Goal: Answer question/provide support: Share knowledge or assist other users

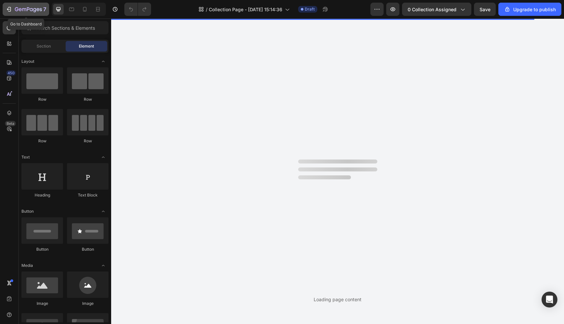
click at [9, 8] on icon "button" at bounding box center [9, 9] width 7 height 7
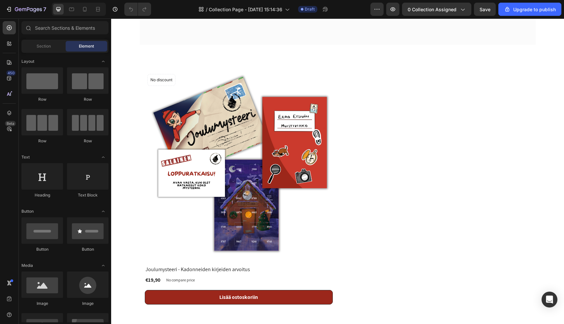
scroll to position [100, 0]
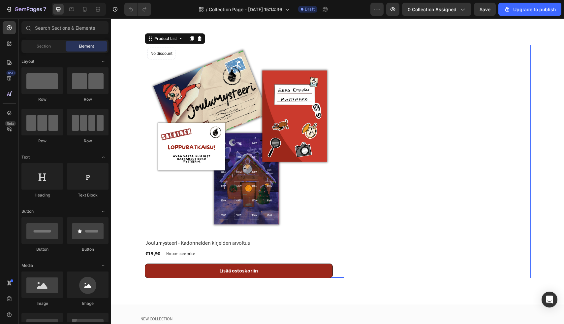
click at [406, 186] on div "Product Images & Gallery No discount Not be displayed when published Product Ba…" at bounding box center [338, 161] width 386 height 233
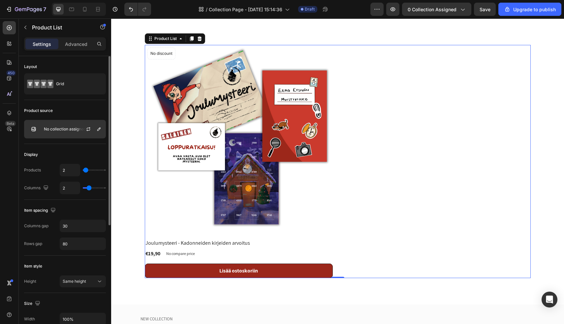
click at [59, 130] on p "No collection assigned" at bounding box center [65, 129] width 42 height 5
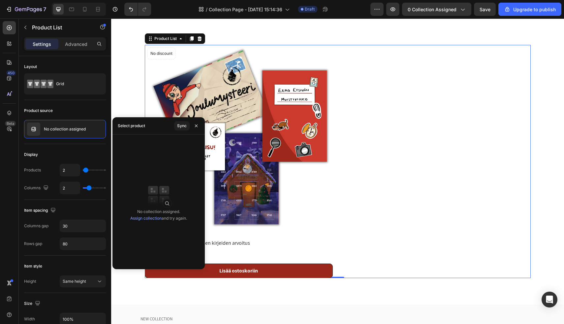
click at [142, 124] on div "Select product" at bounding box center [131, 126] width 27 height 6
click at [153, 197] on img at bounding box center [159, 195] width 26 height 26
click at [152, 218] on link "Assign collection" at bounding box center [145, 218] width 31 height 5
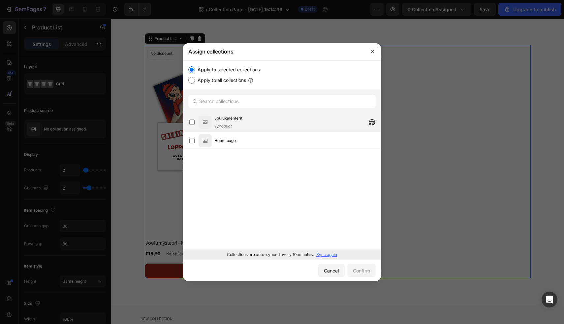
click at [235, 122] on div "Joulukalenterit 1 product" at bounding box center [229, 122] width 28 height 15
click at [358, 269] on div "Confirm" at bounding box center [361, 270] width 17 height 7
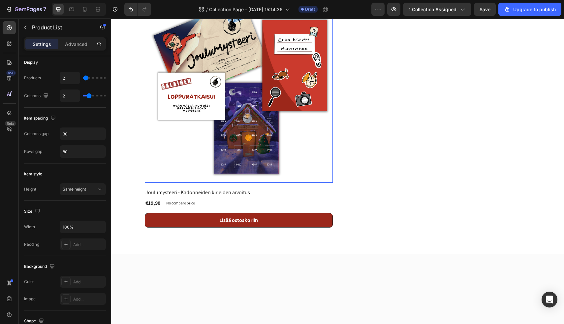
scroll to position [0, 0]
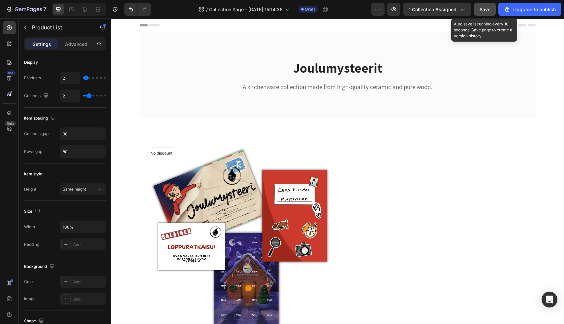
click at [483, 7] on span "Save" at bounding box center [485, 10] width 11 height 6
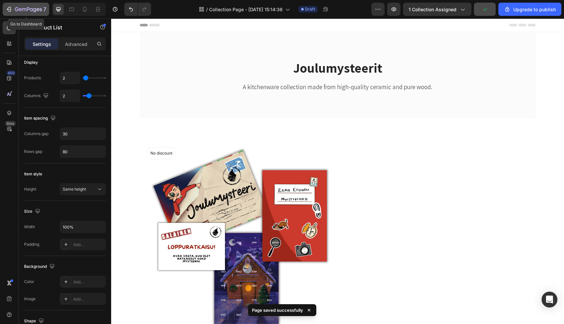
click at [10, 9] on icon "button" at bounding box center [9, 9] width 7 height 7
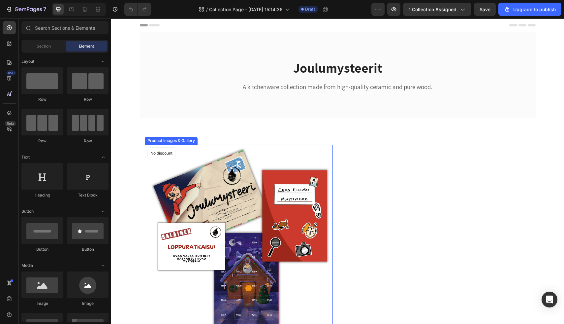
click at [190, 155] on img at bounding box center [239, 239] width 188 height 188
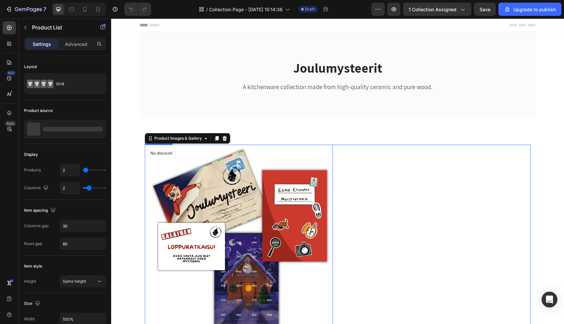
click at [344, 175] on div "Product Images & Gallery 0 No discount Not be displayed when published Product …" at bounding box center [338, 261] width 386 height 233
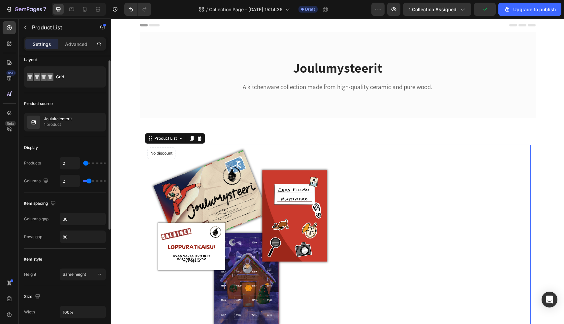
scroll to position [7, 0]
click at [70, 121] on p "1 product" at bounding box center [58, 124] width 28 height 7
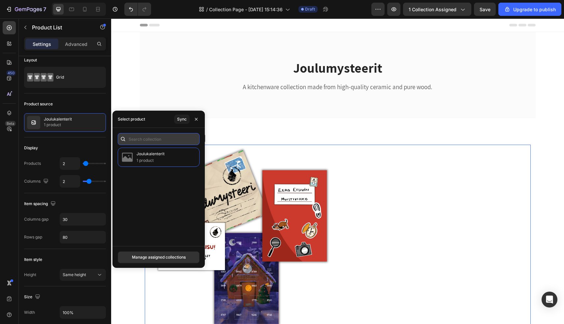
click at [171, 138] on input "text" at bounding box center [159, 139] width 82 height 12
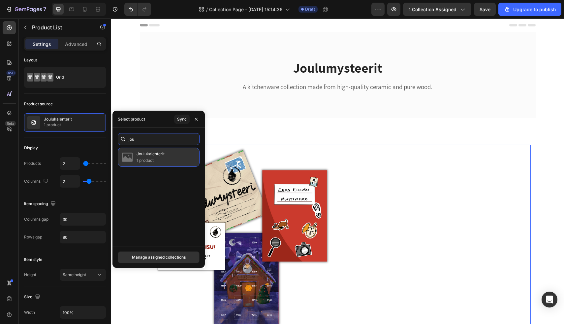
type input "jou"
click at [173, 153] on div "Joulukalenterit 1 product" at bounding box center [159, 157] width 82 height 19
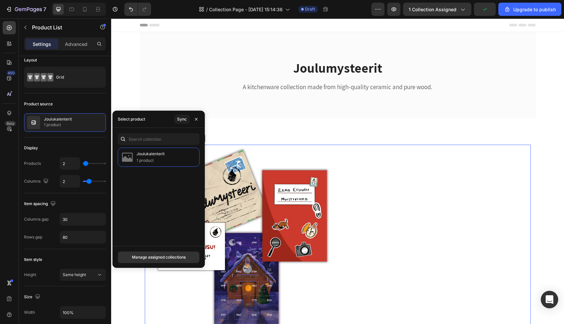
click at [547, 301] on icon "Open Intercom Messenger" at bounding box center [550, 299] width 9 height 9
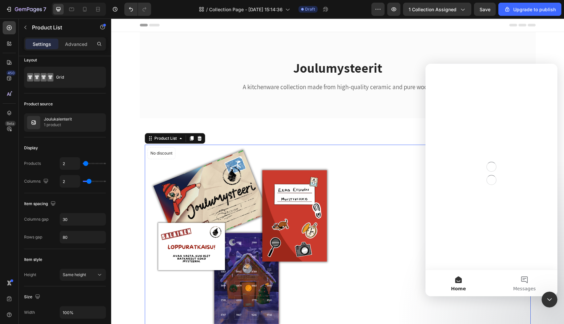
scroll to position [0, 0]
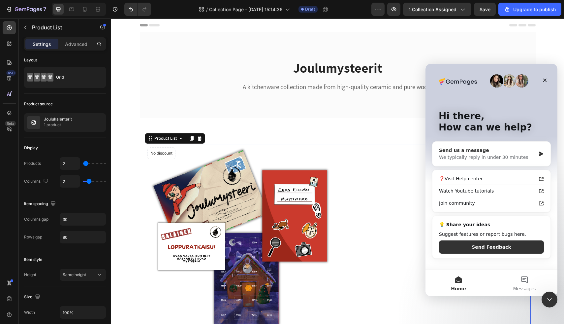
click at [505, 154] on div "We typically reply in under 30 minutes" at bounding box center [487, 157] width 97 height 7
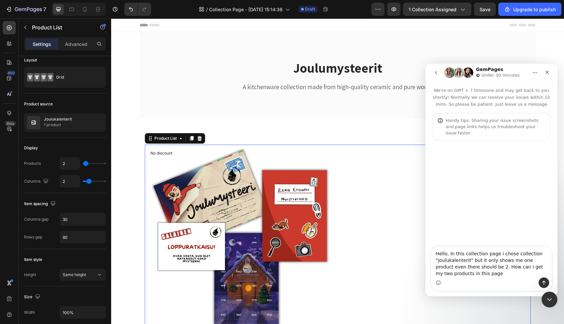
type textarea "Hello, In this collection page i chose collection "joulukalenterit" but it only…"
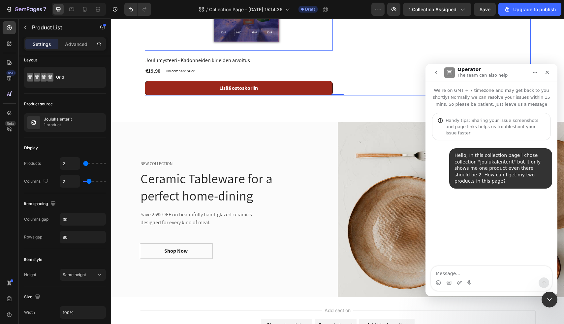
scroll to position [313, 0]
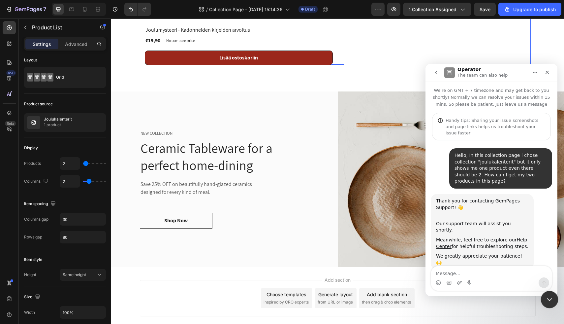
click at [548, 301] on icon "Close Intercom Messenger" at bounding box center [549, 298] width 8 height 8
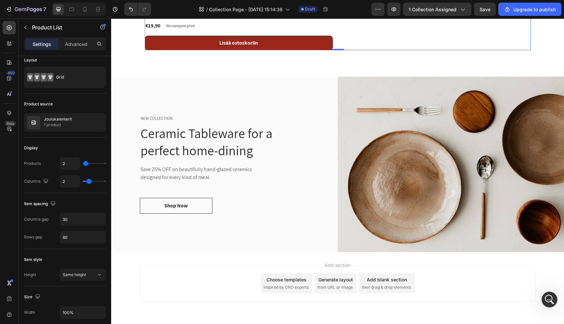
scroll to position [328, 0]
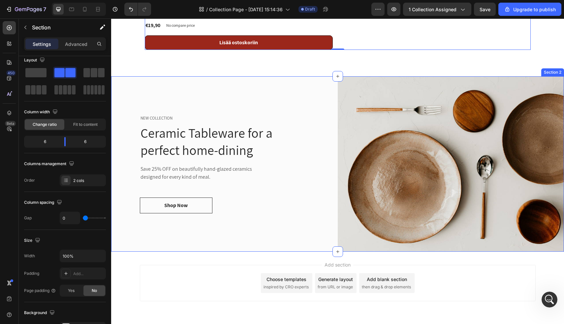
click at [313, 78] on div "NEW COLLECTION Text block Ceramic Tableware for a perfect home-dining Heading S…" at bounding box center [224, 163] width 227 height 175
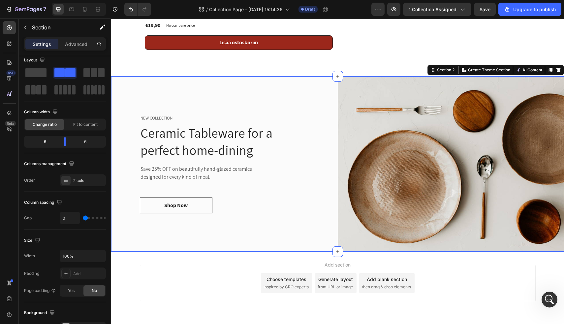
scroll to position [0, 0]
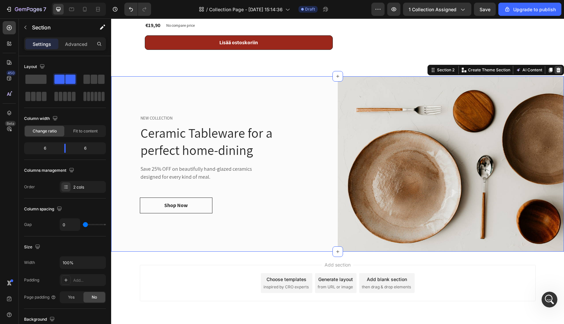
click at [560, 70] on icon at bounding box center [559, 70] width 4 height 5
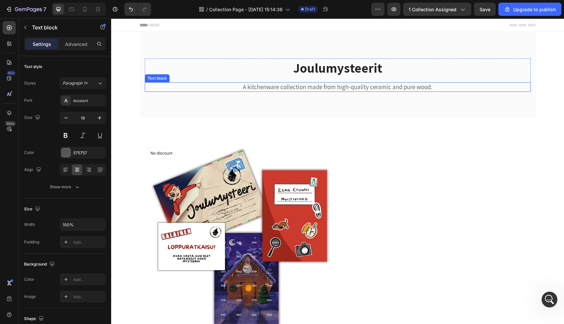
click at [393, 84] on p "A kitchenware collection made from high-quality ceramic and pure wood." at bounding box center [338, 87] width 385 height 8
click at [394, 89] on p "A kitchenware collection made from high-quality ceramic and pure wood." at bounding box center [338, 87] width 385 height 8
click at [444, 86] on p "A kitchenware collection made from high-quality ceramic and pure wood." at bounding box center [338, 87] width 385 height 8
click at [303, 90] on p "A kitchenware collection made from high-quality ceramic and pure wood." at bounding box center [338, 87] width 385 height 8
click at [436, 86] on p "A kitchenware collection made from high-quality ceramic and pure wood." at bounding box center [338, 87] width 385 height 8
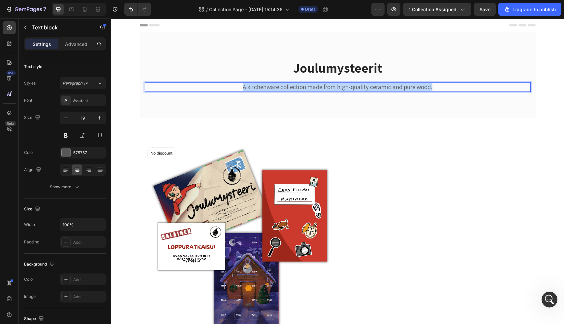
drag, startPoint x: 441, startPoint y: 86, endPoint x: 205, endPoint y: 89, distance: 235.4
click at [205, 89] on p "A kitchenware collection made from high-quality ceramic and pure wood." at bounding box center [338, 87] width 385 height 8
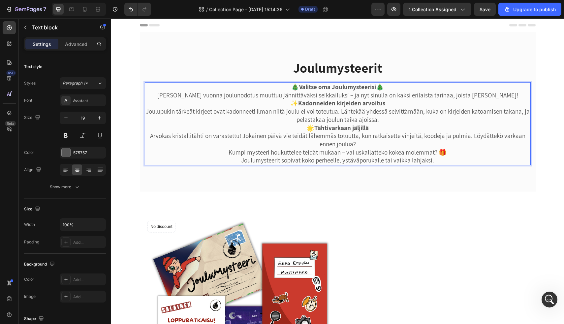
click at [383, 88] on p "🎄 Valitse oma Joulumysteerisi 🎄" at bounding box center [338, 87] width 385 height 8
click at [297, 89] on p "🎄 Valitse oma Joulumysteerisi 🎄" at bounding box center [338, 87] width 385 height 8
click at [383, 88] on p "Valitse oma Joulumysteerisi 🎄" at bounding box center [338, 87] width 385 height 8
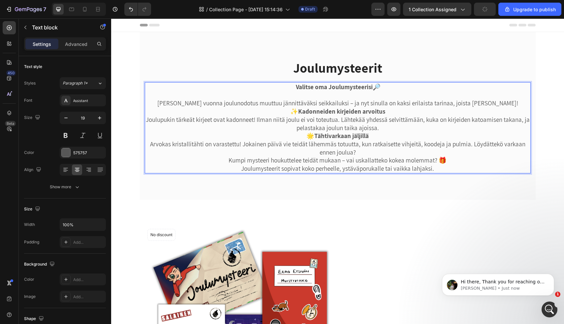
click at [488, 104] on p "Tänä vuonna joulunodotus muuttuu jännittäväksi seikkailuksi – ja nyt sinulla on…" at bounding box center [338, 103] width 385 height 8
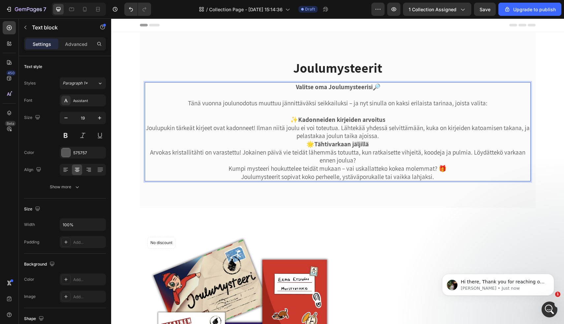
click at [390, 138] on p "✨ Kadonneiden kirjeiden arvoitus Joulupukin tärkeät kirjeet ovat kadonneet! Ilm…" at bounding box center [338, 128] width 385 height 24
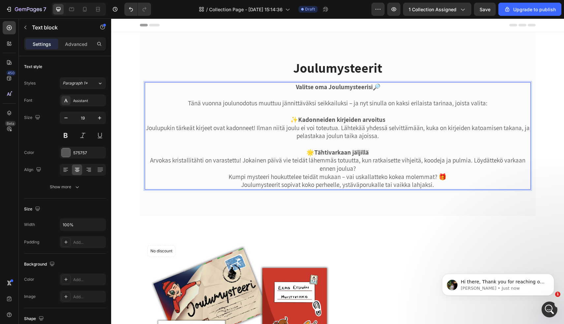
click at [372, 170] on p "🌟 Tähtivarkaan jäljillä Arvokas kristallitähti on varastettu! Jokainen päivä vi…" at bounding box center [338, 160] width 385 height 24
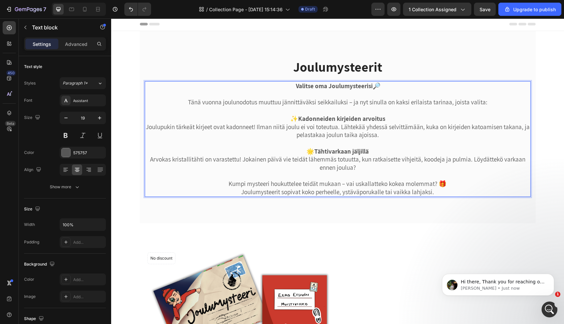
scroll to position [3, 0]
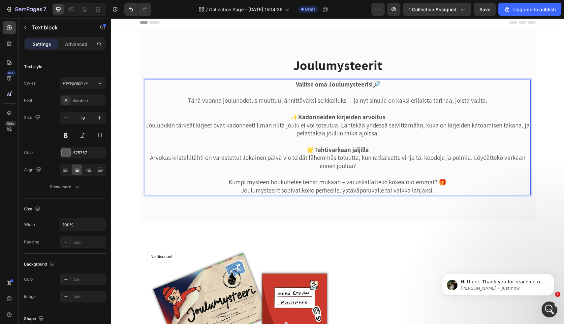
click at [271, 183] on p "Kumpi mysteeri houkuttelee teidät mukaan – vai uskallatteko kokea molemmat? 🎁 J…" at bounding box center [338, 186] width 385 height 16
click at [456, 184] on p "Kumpi mysteeri houkuttelee teidät mukaan – vai uskallatteko kokea molemmat? 🎁 J…" at bounding box center [338, 186] width 385 height 16
drag, startPoint x: 456, startPoint y: 183, endPoint x: 228, endPoint y: 180, distance: 227.1
click at [228, 180] on p "Kumpi mysteeri houkuttelee teidät mukaan – vai uskallatteko kokea molemmat? 🎁 J…" at bounding box center [338, 186] width 385 height 16
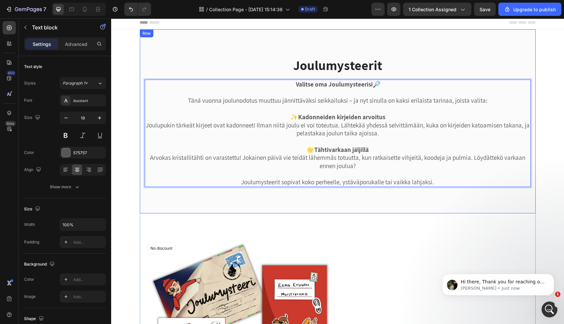
scroll to position [10, 0]
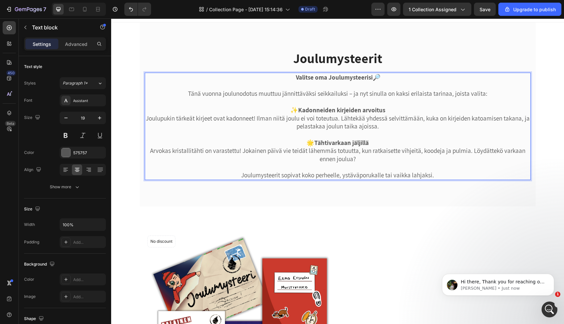
click at [409, 177] on p "🌟 Tähtivarkaan jäljillä Arvokas kristallitähti on varastettu! Jokainen päivä vi…" at bounding box center [338, 159] width 385 height 41
click at [442, 176] on p "🌟 Tähtivarkaan jäljillä Arvokas kristallitähti on varastettu! Jokainen päivä vi…" at bounding box center [338, 159] width 385 height 41
click at [437, 194] on div "Joulumysteerit Heading Valitse oma Joulumysteerisi 🔎 Tänä vuonna joulunodotus m…" at bounding box center [338, 114] width 396 height 184
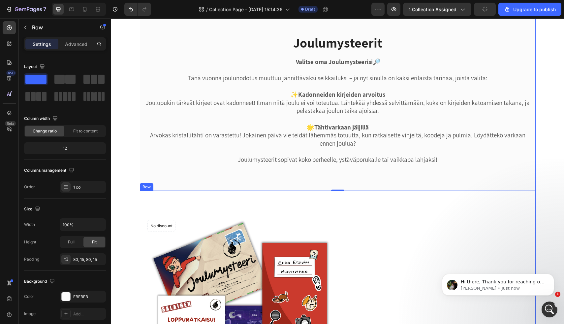
scroll to position [26, 0]
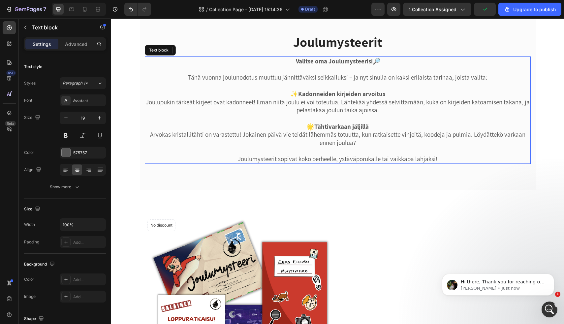
click at [309, 104] on p "✨ Kadonneiden kirjeiden arvoitus Joulupukin tärkeät kirjeet ovat kadonneet! Ilm…" at bounding box center [338, 106] width 385 height 33
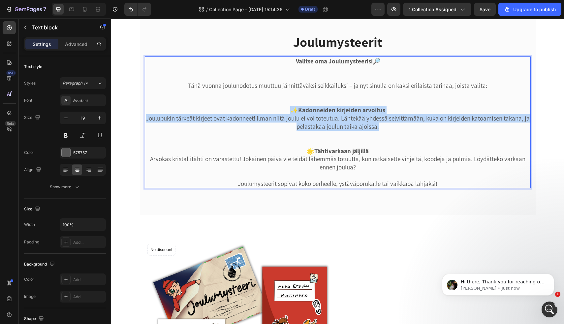
drag, startPoint x: 383, startPoint y: 129, endPoint x: 289, endPoint y: 108, distance: 96.4
click at [289, 108] on p "✨ Kadonneiden kirjeiden arvoitus Joulupukin tärkeät kirjeet ovat kadonneet! Ilm…" at bounding box center [338, 126] width 385 height 41
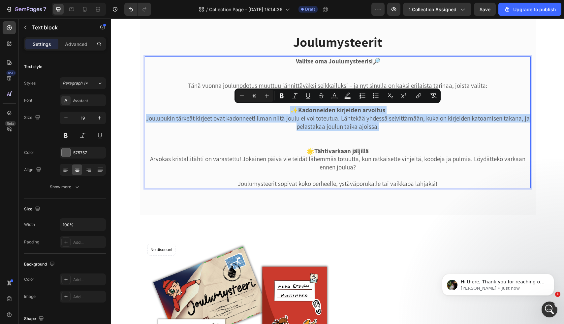
copy p "✨ Kadonneiden kirjeiden arvoitus Joulupukin tärkeät kirjeet ovat kadonneet! Ilm…"
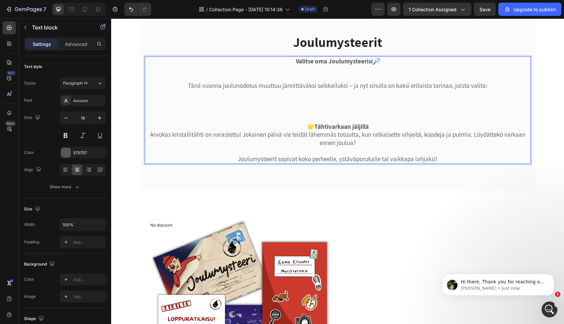
click at [313, 116] on p "Tänä vuonna joulunodotus muuttuu jännittäväksi seikkailuksi – ja nyt sinulla on…" at bounding box center [338, 102] width 385 height 41
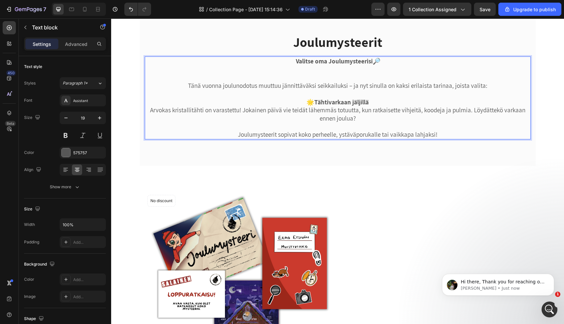
click at [358, 119] on p "🌟 Tähtivarkaan jäljillä Arvokas kristallitähti on varastettu! Jokainen päivä vi…" at bounding box center [338, 118] width 385 height 41
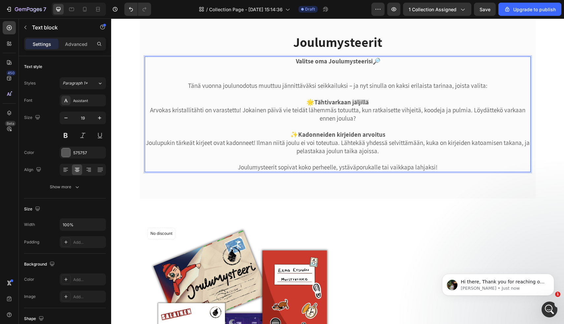
click at [298, 136] on p "✨ Kadonneiden kirjeiden arvoitus Joulupukin tärkeät kirjeet ovat kadonneet! Ilm…" at bounding box center [338, 150] width 385 height 41
click at [485, 10] on span "Save" at bounding box center [485, 10] width 11 height 6
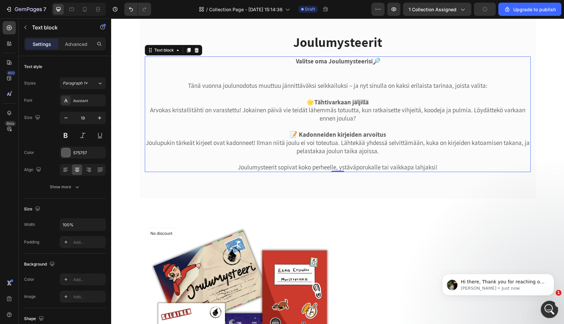
click at [553, 312] on div "Open Intercom Messenger" at bounding box center [549, 308] width 22 height 22
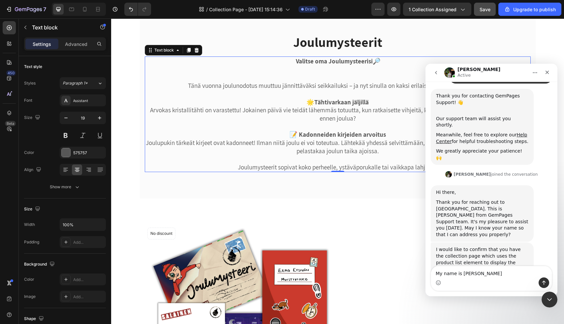
scroll to position [110, 0]
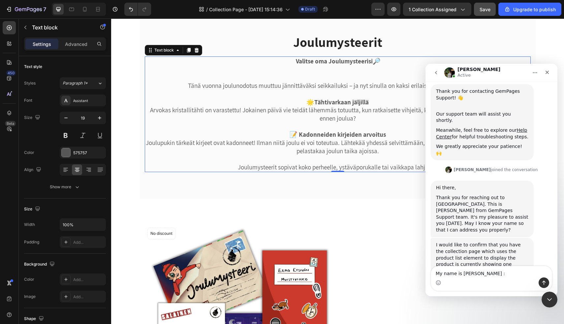
type textarea "My name is Aune :)"
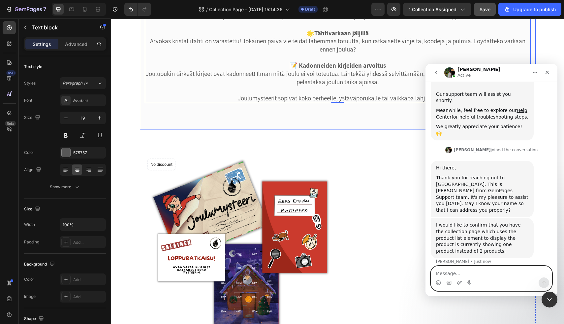
scroll to position [144, 0]
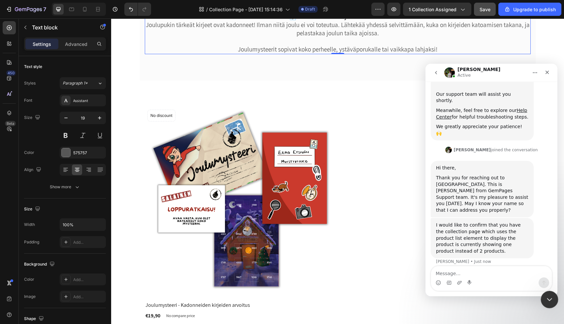
click at [552, 296] on icon "Close Intercom Messenger" at bounding box center [549, 298] width 8 height 8
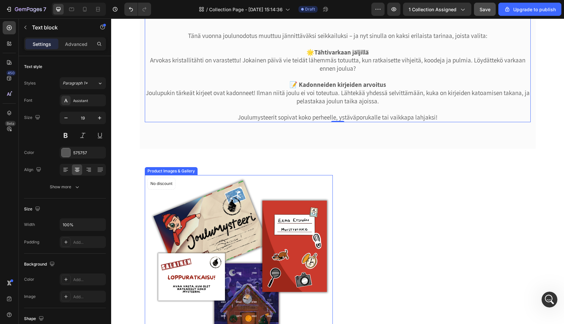
scroll to position [114, 0]
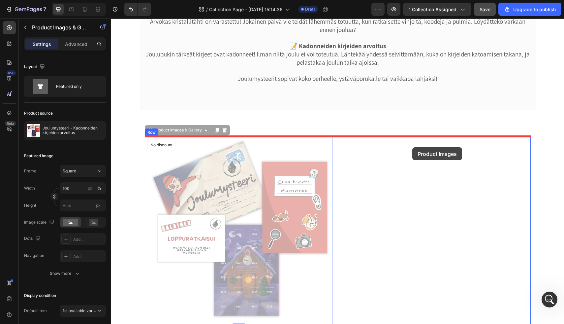
drag, startPoint x: 288, startPoint y: 150, endPoint x: 413, endPoint y: 147, distance: 125.1
click at [413, 147] on div "Header Joulumysteerit Heading Valitse oma Joulumysteerisi 🔎 Tänä vuonna jouluno…" at bounding box center [337, 197] width 453 height 587
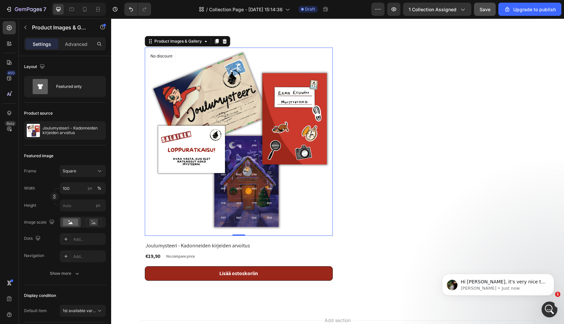
scroll to position [149, 0]
click at [543, 299] on body "Hi Aune, it's very nice to meet you today. Jeremy • Just now" at bounding box center [498, 282] width 127 height 41
click at [550, 304] on div "Open Intercom Messenger" at bounding box center [549, 308] width 22 height 22
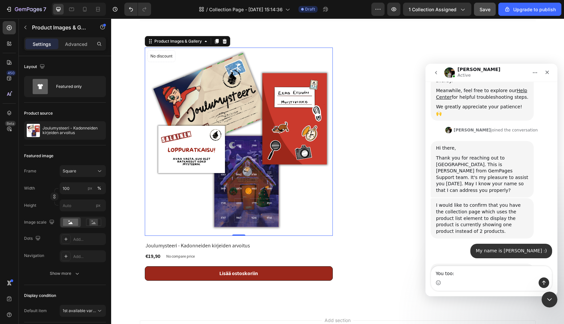
type textarea "You too:)"
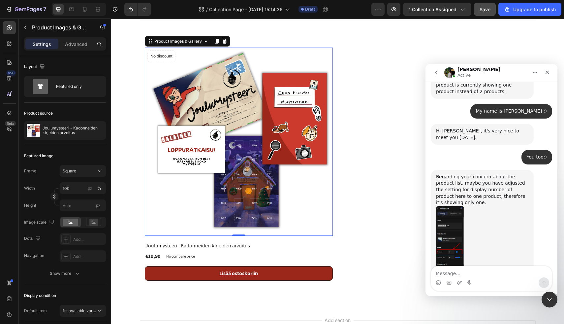
scroll to position [322, 0]
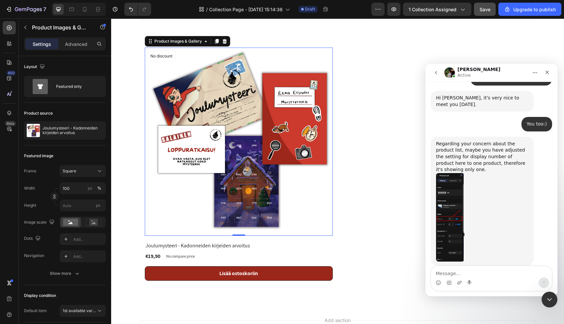
click at [447, 173] on img "Jeremy says…" at bounding box center [450, 217] width 28 height 88
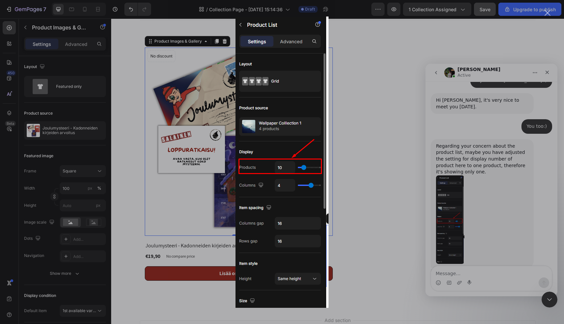
scroll to position [318, 0]
click at [388, 176] on div "Intercom messenger" at bounding box center [282, 162] width 564 height 324
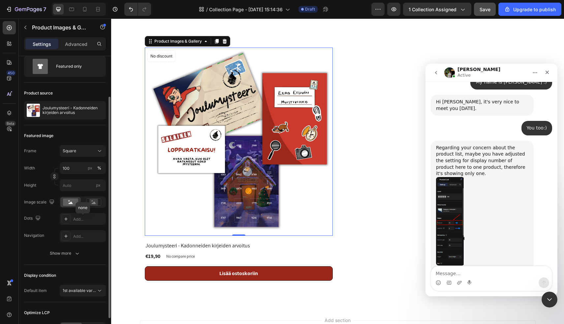
scroll to position [0, 0]
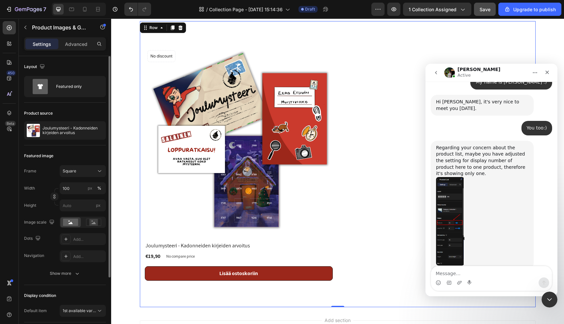
click at [365, 40] on div "Product Images & Gallery No discount Not be displayed when published Product Ba…" at bounding box center [338, 164] width 396 height 286
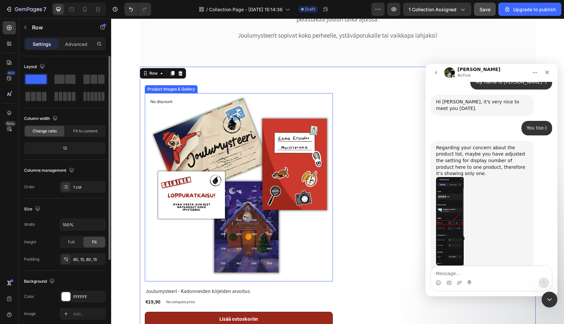
scroll to position [158, 0]
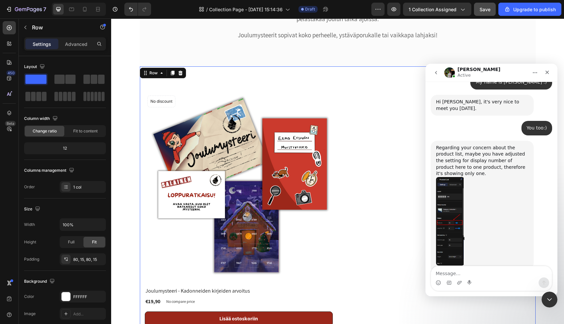
click at [339, 73] on div "Product Images & Gallery No discount Not be displayed when published Product Ba…" at bounding box center [338, 209] width 396 height 286
click at [451, 177] on img "Jeremy says…" at bounding box center [450, 221] width 28 height 88
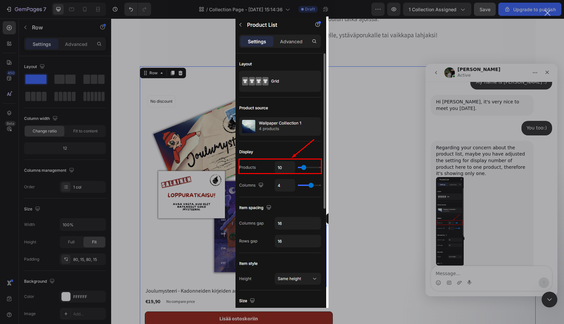
click at [362, 143] on div "Intercom messenger" at bounding box center [282, 162] width 564 height 324
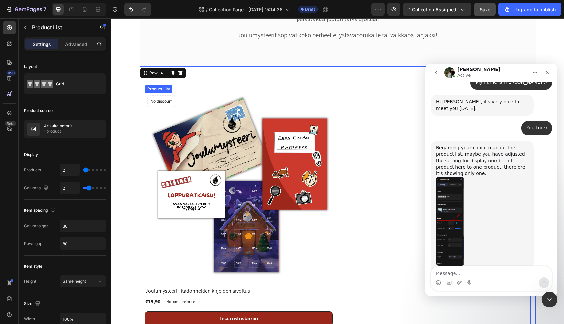
click at [345, 141] on div "Product Images & Gallery No discount Not be displayed when published Product Ba…" at bounding box center [338, 209] width 386 height 233
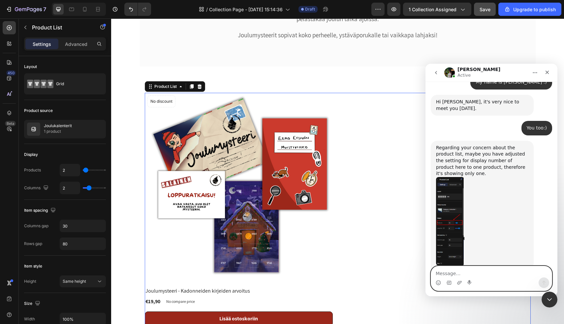
click at [455, 271] on textarea "Message…" at bounding box center [491, 271] width 121 height 11
type textarea "It shows me "2 products""
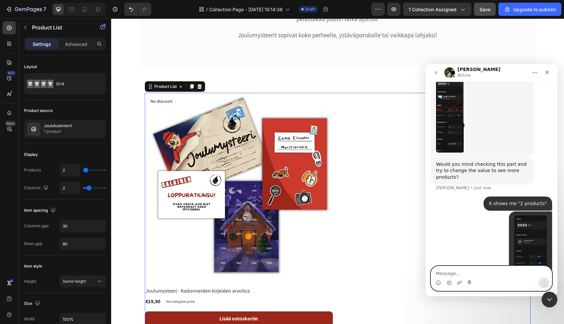
scroll to position [434, 0]
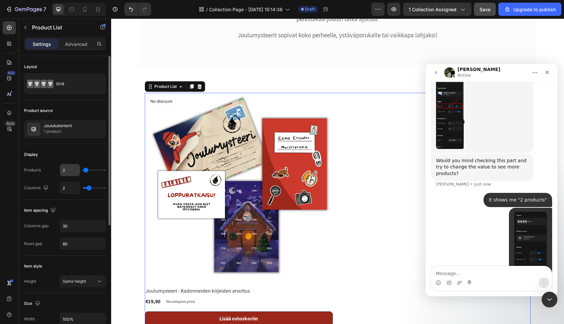
click at [71, 169] on input "2" at bounding box center [70, 170] width 20 height 12
type input "1"
type input "10"
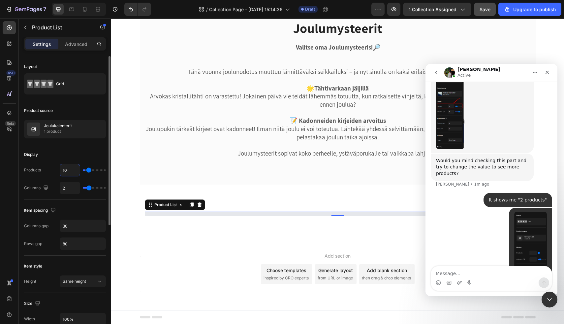
scroll to position [40, 0]
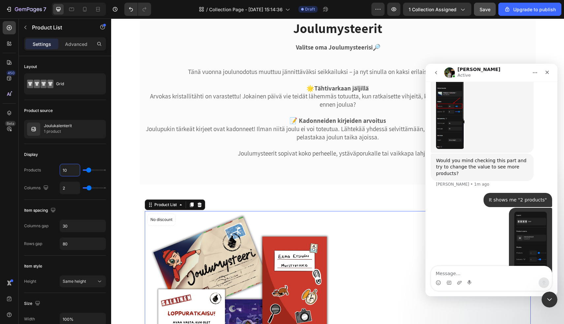
type input "10"
click at [444, 274] on textarea "Message…" at bounding box center [491, 271] width 121 height 11
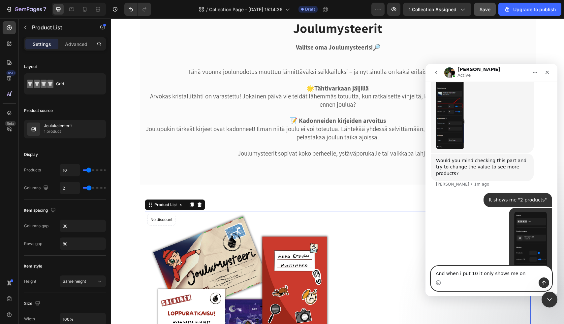
type textarea "And when i put 10 it only shows me one"
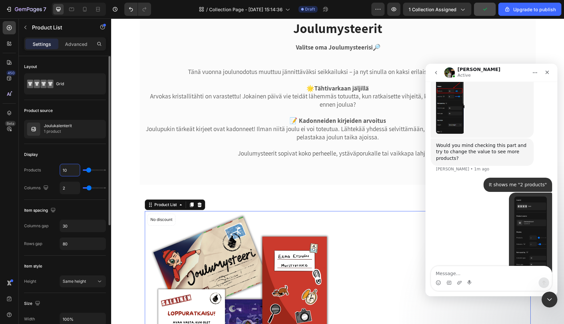
click at [72, 171] on input "10" at bounding box center [70, 170] width 20 height 12
type input "2"
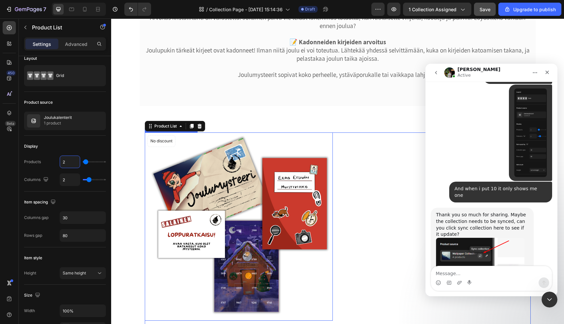
scroll to position [552, 0]
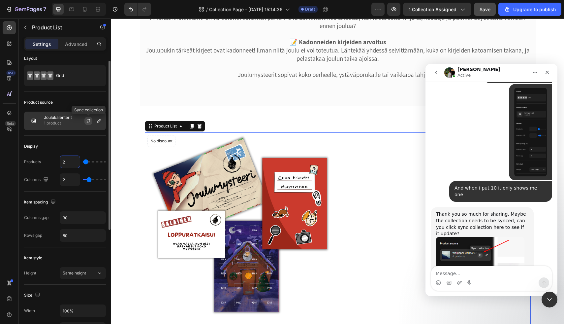
type input "2"
click at [88, 120] on icon "button" at bounding box center [88, 120] width 5 height 5
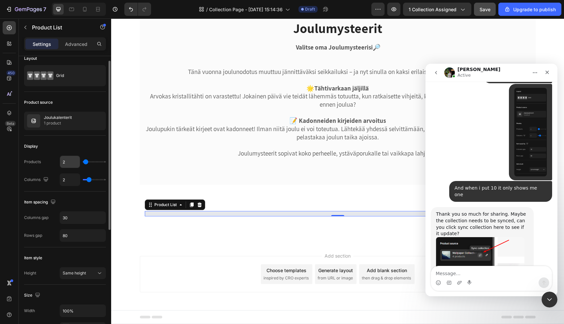
scroll to position [40, 0]
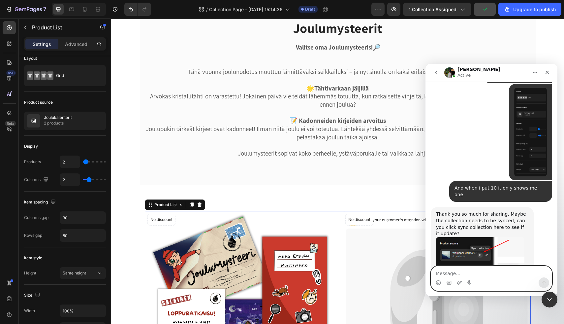
click at [451, 271] on textarea "Message…" at bounding box center [491, 271] width 121 height 11
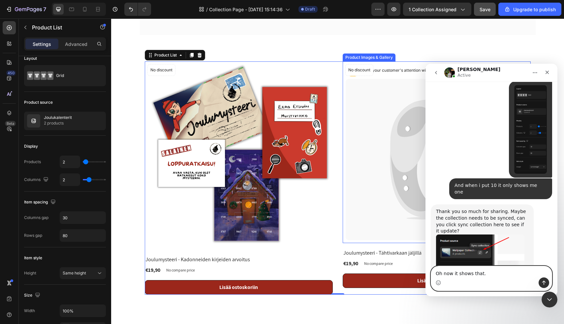
scroll to position [187, 0]
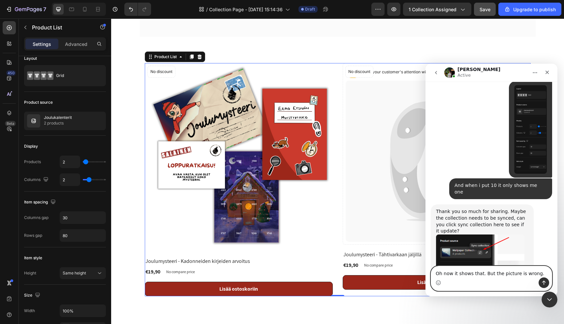
type textarea "Oh now it shows that. But the picture is wrong.."
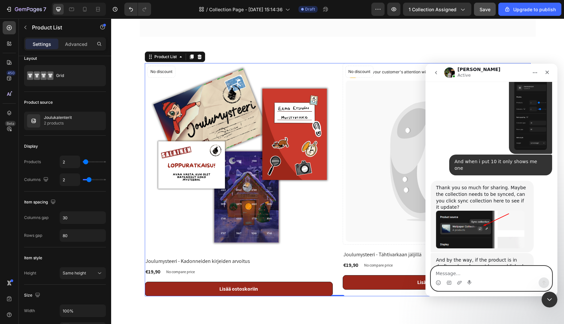
scroll to position [580, 0]
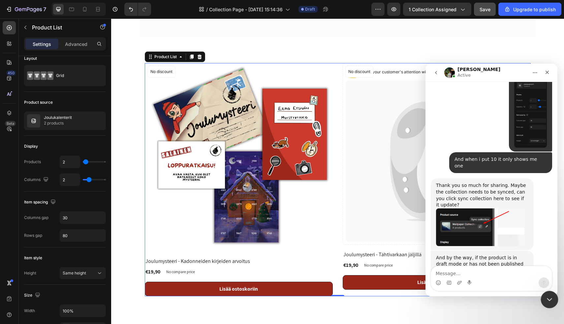
click at [551, 299] on icon "Close Intercom Messenger" at bounding box center [549, 298] width 8 height 8
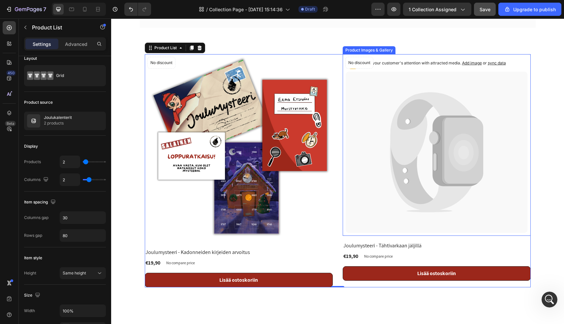
scroll to position [198, 0]
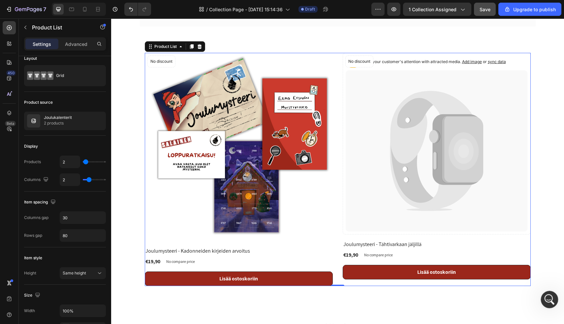
click at [551, 304] on div "Open Intercom Messenger" at bounding box center [549, 299] width 22 height 22
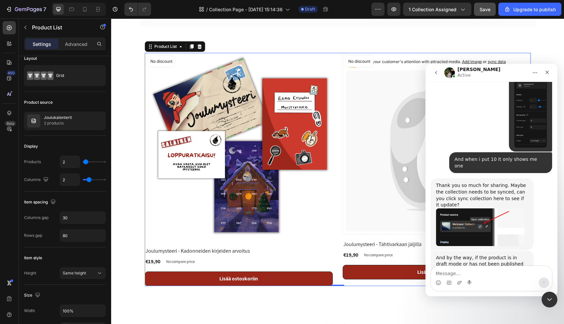
scroll to position [580, 0]
type textarea "The product is active on shopify store"
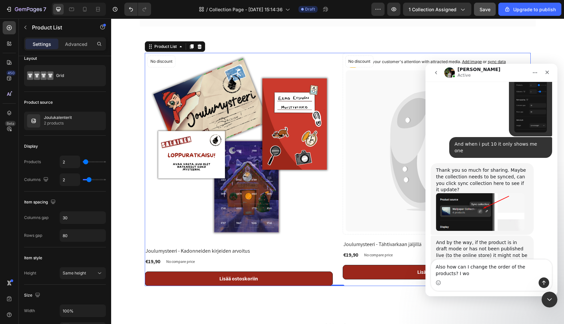
scroll to position [602, 0]
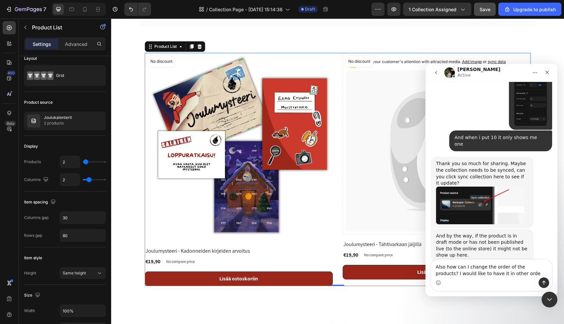
type textarea "Also how can I change the order of the products? I would like to have it in oth…"
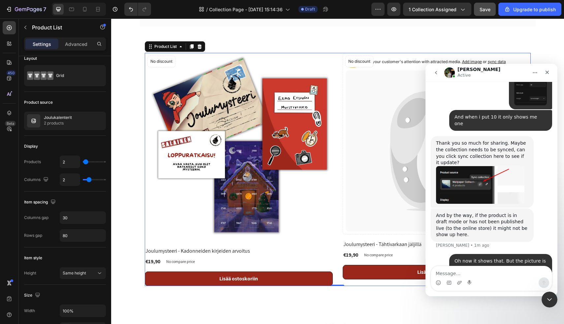
scroll to position [623, 0]
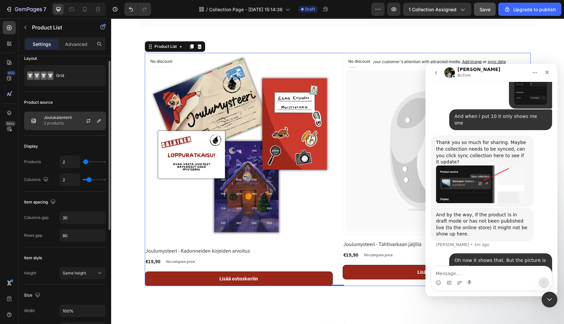
click at [55, 121] on p "2 products" at bounding box center [58, 123] width 28 height 7
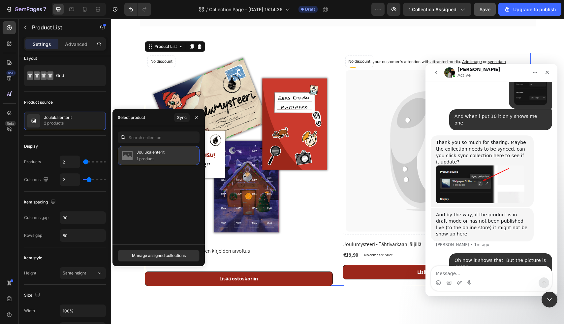
click at [146, 160] on p "1 product" at bounding box center [151, 158] width 28 height 7
click at [198, 115] on icon "button" at bounding box center [196, 117] width 5 height 5
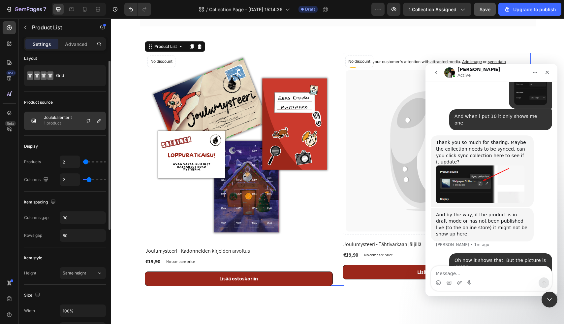
click at [67, 121] on p "1 product" at bounding box center [58, 123] width 28 height 7
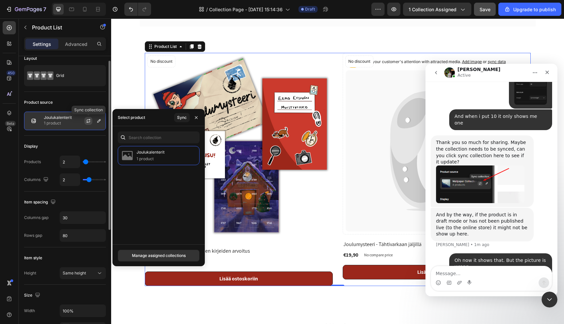
click at [88, 120] on icon "button" at bounding box center [88, 120] width 5 height 5
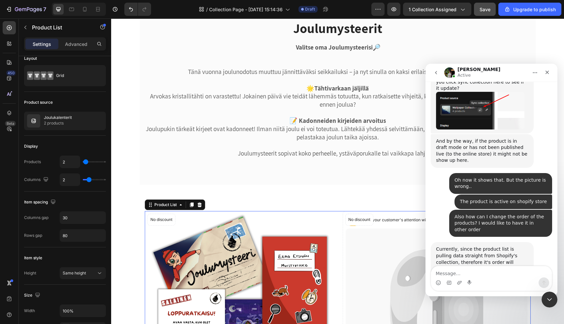
scroll to position [722, 0]
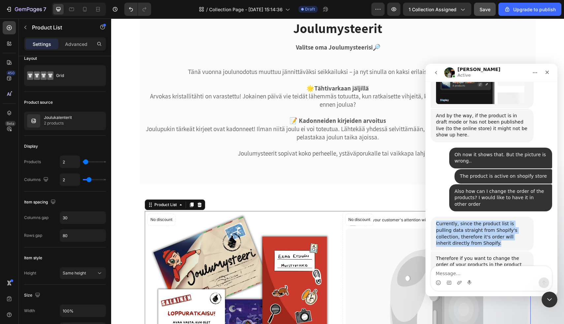
drag, startPoint x: 468, startPoint y: 185, endPoint x: 432, endPoint y: 164, distance: 41.7
click at [432, 217] on div "Currently, since the product list is pulling data straight from Shopify's colle…" at bounding box center [482, 234] width 103 height 34
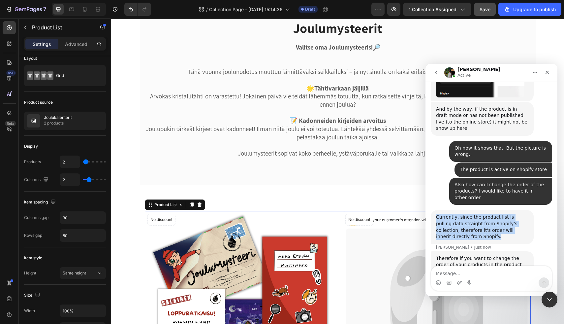
copy div "Currently, since the product list is pulling data straight from Shopify's colle…"
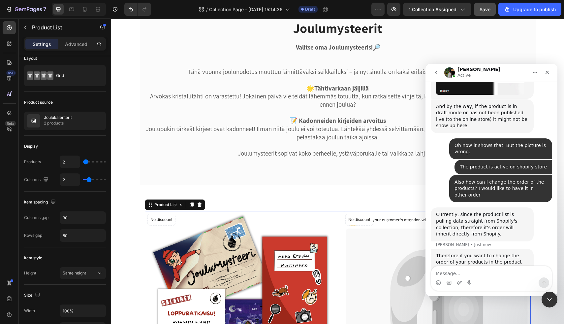
click at [518, 287] on div "Regarding the picture is wrong, would you mind sending us screenshots for verif…" at bounding box center [482, 296] width 92 height 19
click at [469, 273] on textarea "Message…" at bounding box center [491, 271] width 121 height 11
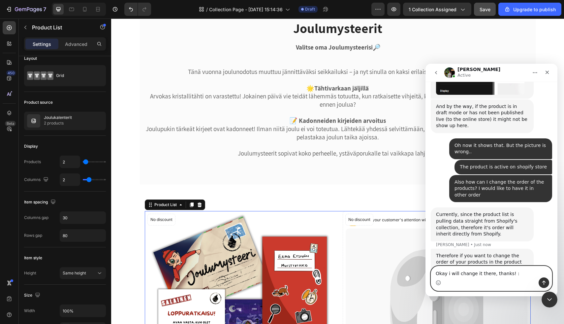
type textarea "Okay i will change it there, thanks! :)"
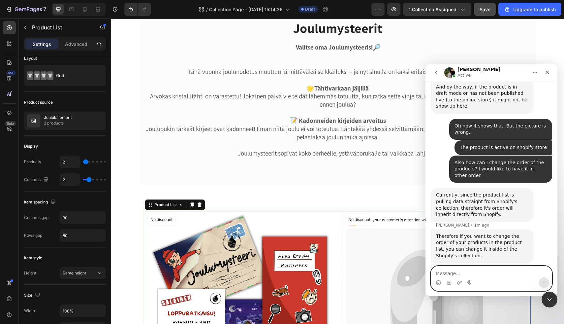
scroll to position [751, 0]
drag, startPoint x: 470, startPoint y: 227, endPoint x: 429, endPoint y: 211, distance: 44.3
copy div "Regarding the picture is wrong, would you mind sending us screenshots for verif…"
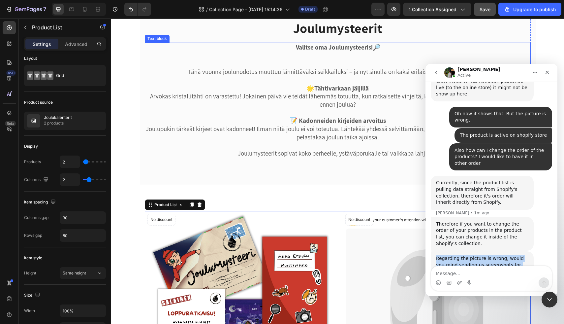
scroll to position [777, 0]
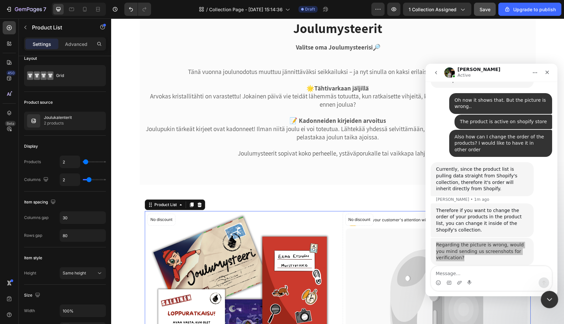
click at [551, 299] on icon "Close Intercom Messenger" at bounding box center [549, 298] width 8 height 8
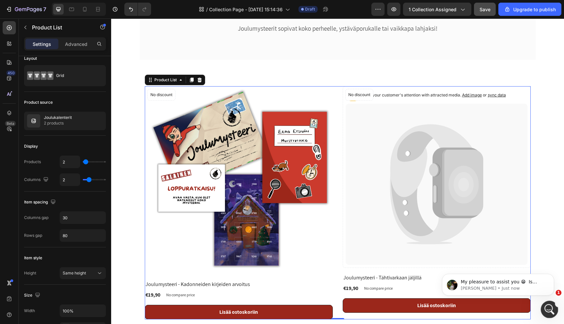
scroll to position [794, 0]
click at [546, 301] on div "Open Intercom Messenger" at bounding box center [549, 308] width 22 height 22
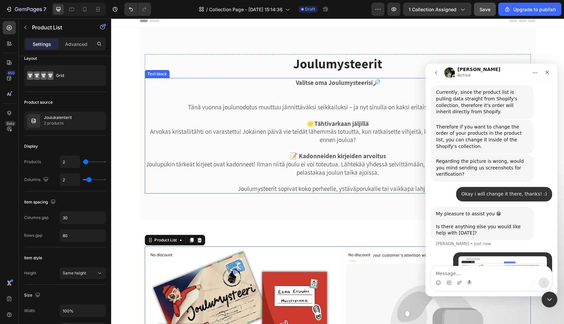
scroll to position [0, 0]
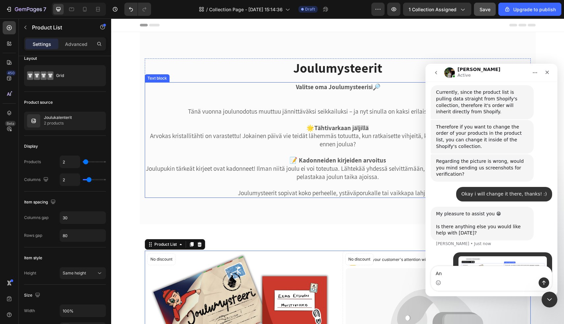
type textarea "A"
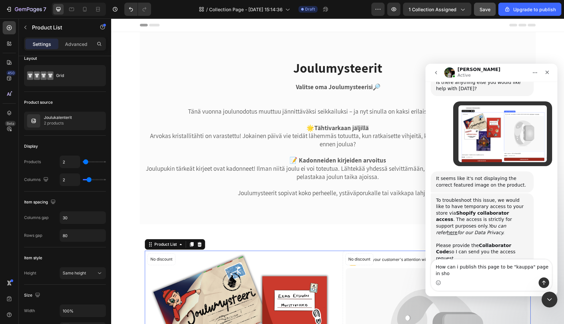
scroll to position [1004, 0]
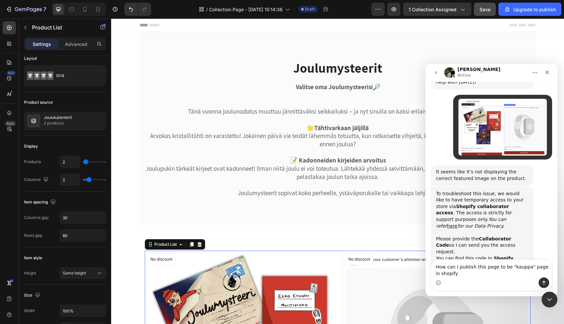
type textarea "How can i publish this page to be "kauppa" page in shopify?"
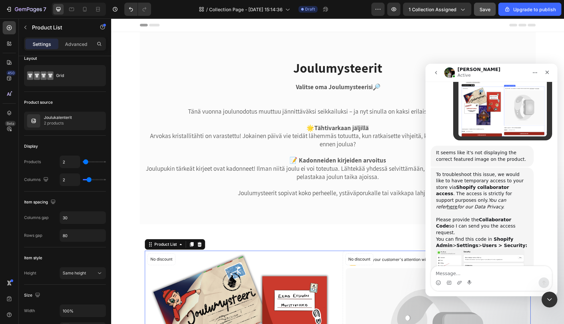
scroll to position [1024, 0]
type textarea "Okay let me check"
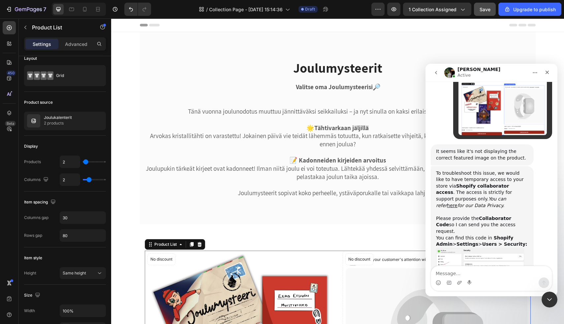
scroll to position [1025, 0]
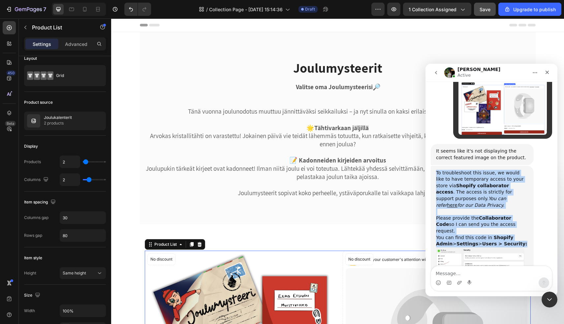
drag, startPoint x: 505, startPoint y: 170, endPoint x: 436, endPoint y: 113, distance: 90.3
click at [436, 166] on div "To troubleshoot this issue, we would like to have temporary access to your stor…" at bounding box center [482, 234] width 103 height 137
copy div "To troubleshoot this issue, we would like to have temporary access to your stor…"
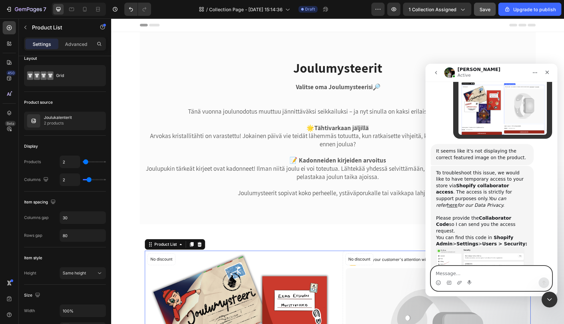
click at [460, 273] on textarea "Message…" at bounding box center [491, 271] width 121 height 11
paste textarea "8667"
type textarea "8667"
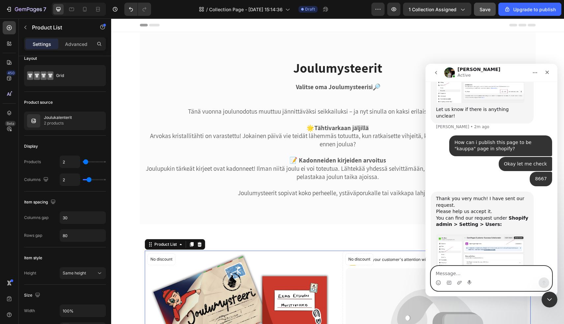
scroll to position [1193, 0]
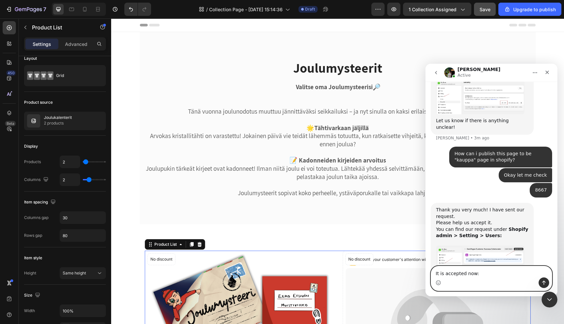
type textarea "It is accepted now:)"
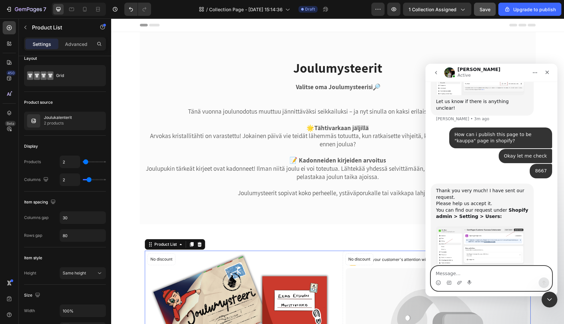
scroll to position [1213, 0]
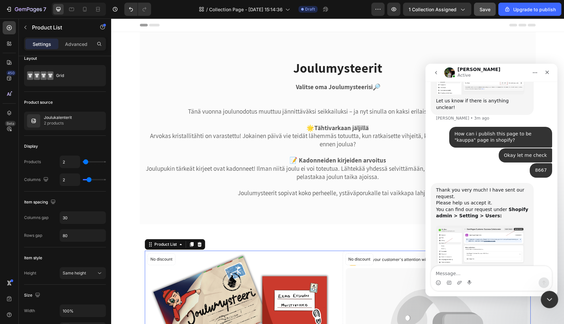
click at [550, 300] on icon "Close Intercom Messenger" at bounding box center [549, 298] width 8 height 8
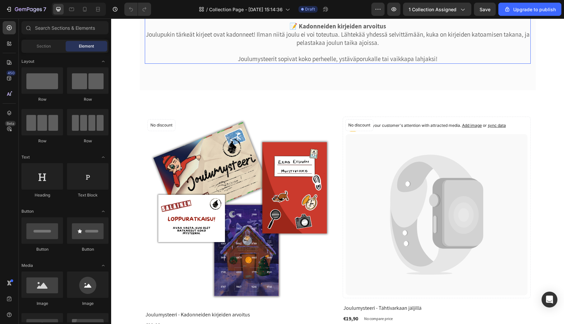
scroll to position [168, 0]
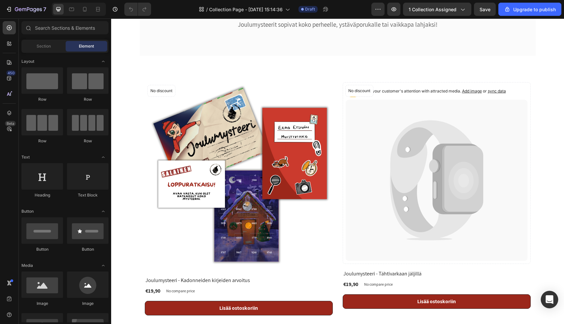
click at [549, 298] on icon "Open Intercom Messenger" at bounding box center [550, 299] width 8 height 9
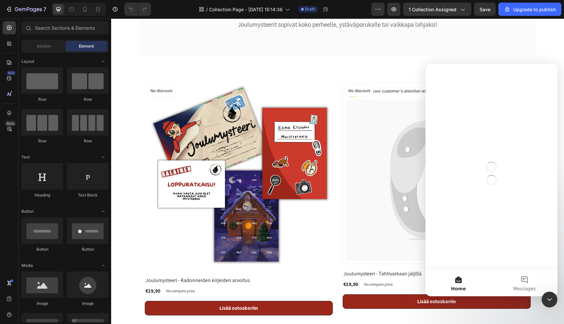
scroll to position [0, 0]
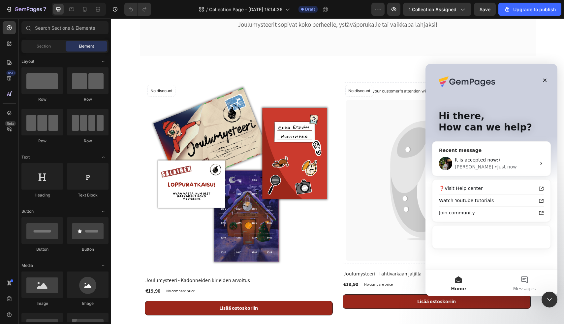
click at [507, 163] on div "Jeremy • Just now" at bounding box center [495, 166] width 81 height 7
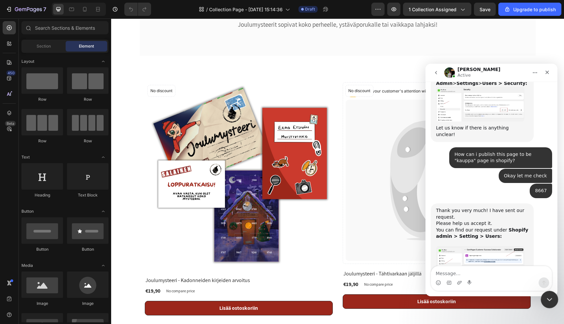
scroll to position [1206, 0]
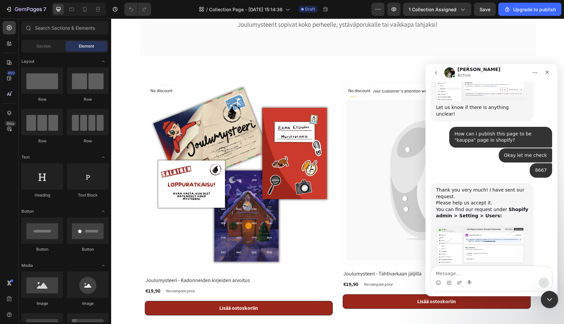
click at [547, 298] on icon "Close Intercom Messenger" at bounding box center [549, 298] width 5 height 3
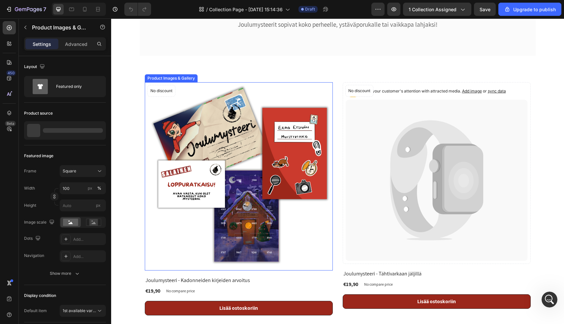
click at [309, 240] on img at bounding box center [239, 176] width 188 height 188
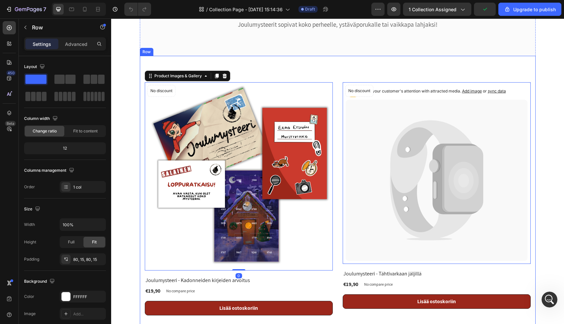
click at [325, 71] on div "Product Images & Gallery 0 No discount Not be displayed when published Product …" at bounding box center [338, 199] width 396 height 286
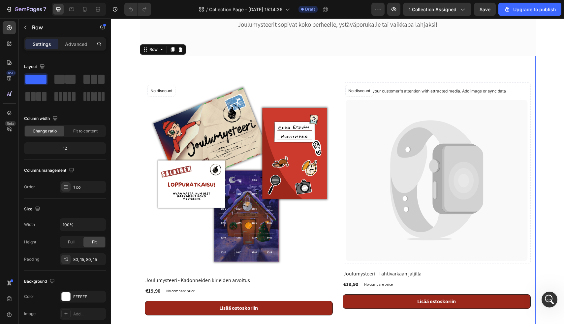
click at [333, 80] on div "Product Images & Gallery No discount Not be displayed when published Product Ba…" at bounding box center [338, 199] width 396 height 286
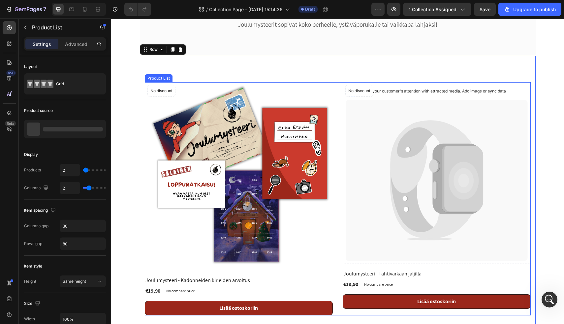
click at [338, 92] on div "Product Images & Gallery No discount Not be displayed when published Product Ba…" at bounding box center [338, 198] width 386 height 233
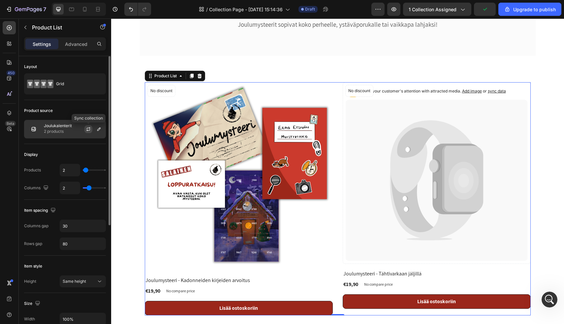
click at [88, 131] on icon "button" at bounding box center [88, 128] width 5 height 5
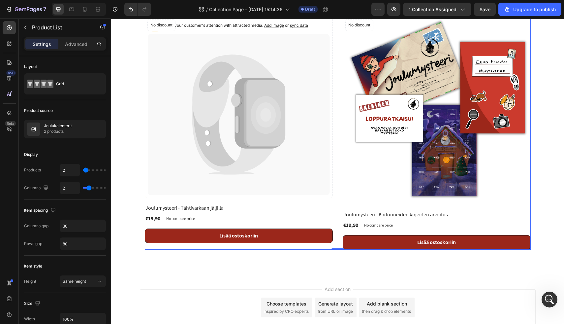
scroll to position [237, 0]
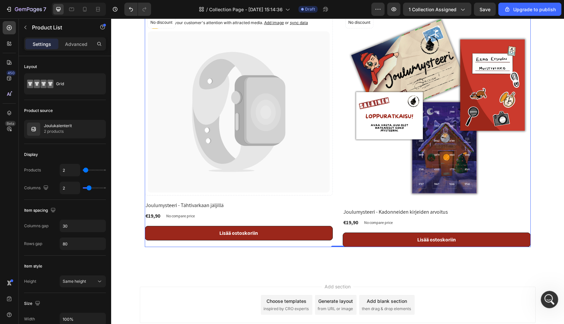
click at [546, 300] on icon "Open Intercom Messenger" at bounding box center [549, 298] width 11 height 11
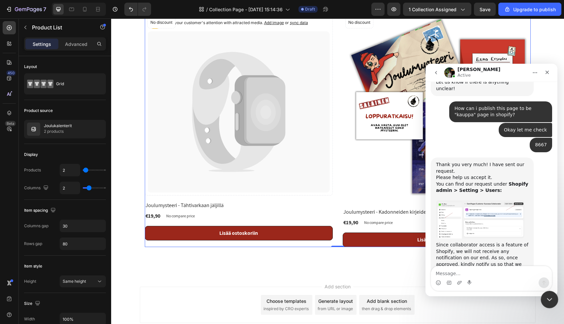
scroll to position [1245, 0]
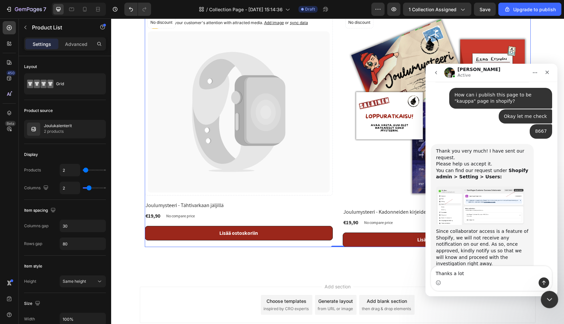
type textarea "Thanks a lot!"
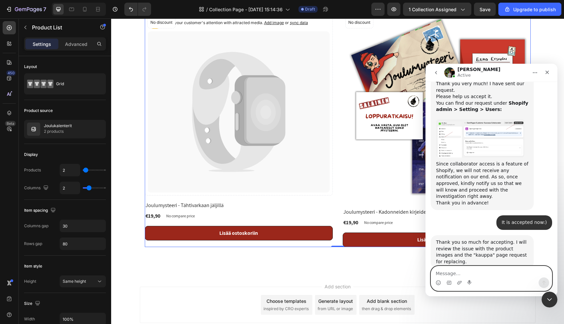
scroll to position [1338, 0]
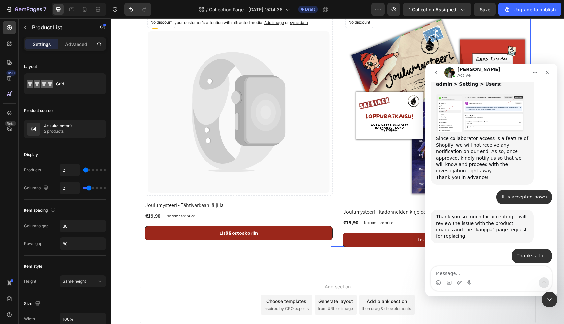
drag, startPoint x: 493, startPoint y: 221, endPoint x: 432, endPoint y: 205, distance: 63.7
click at [432, 284] on div "Thank you so much for waiting. Would you mind confirming the "kauppa" page is t…" at bounding box center [482, 297] width 103 height 27
copy div "Thank you so much for waiting. Would you mind confirming the "kauppa" page is t…"
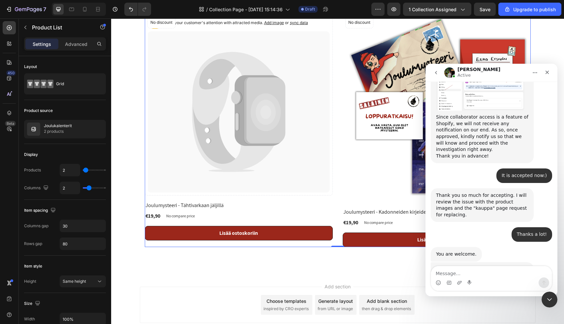
scroll to position [1386, 0]
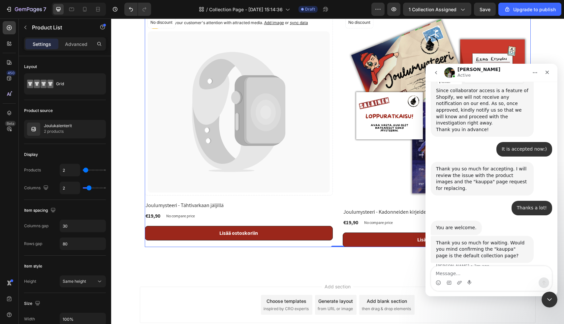
drag, startPoint x: 459, startPoint y: 248, endPoint x: 434, endPoint y: 191, distance: 61.8
click at [434, 270] on div "And for the issue with the product image not showing. In this case, allow me to…" at bounding box center [482, 306] width 103 height 73
copy div "And for the issue with the product image not showing. In this case, allow me to…"
click at [455, 270] on textarea "Message…" at bounding box center [491, 271] width 121 height 11
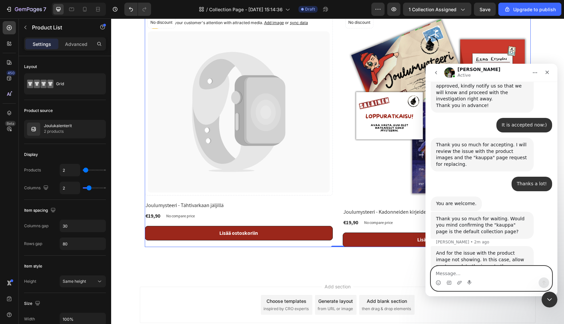
scroll to position [1412, 0]
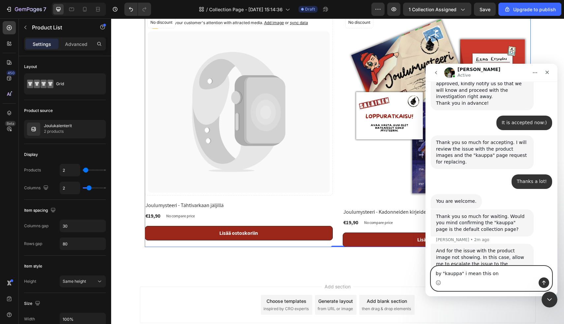
type textarea "by "kauppa" i mean this one"
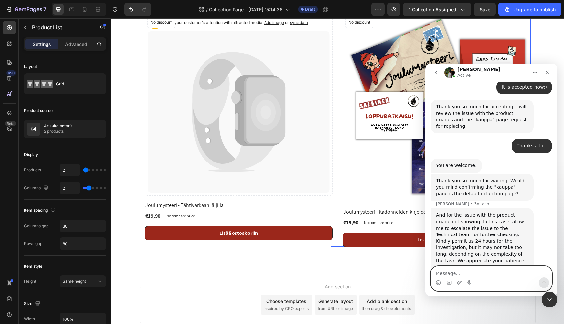
scroll to position [1465, 0]
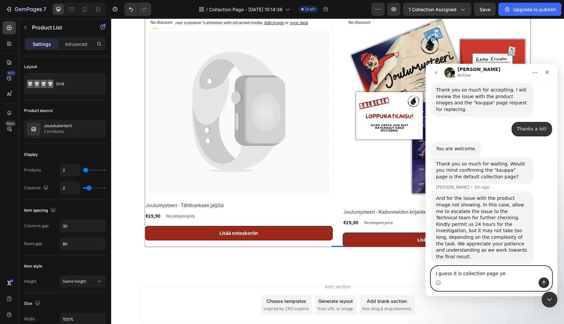
type textarea "I guess it is collection page yes"
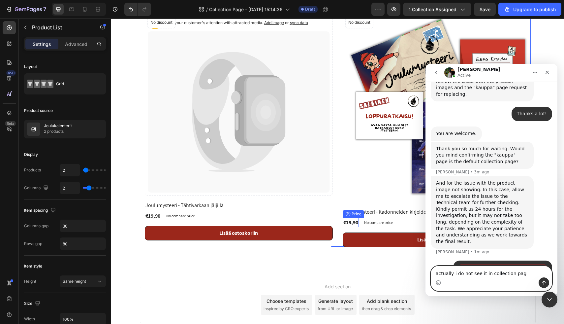
type textarea "actually i do not see it in collection page"
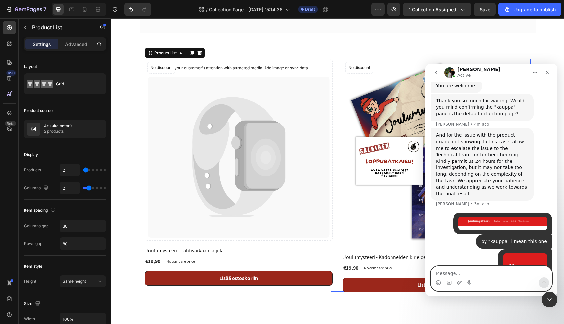
scroll to position [1553, 0]
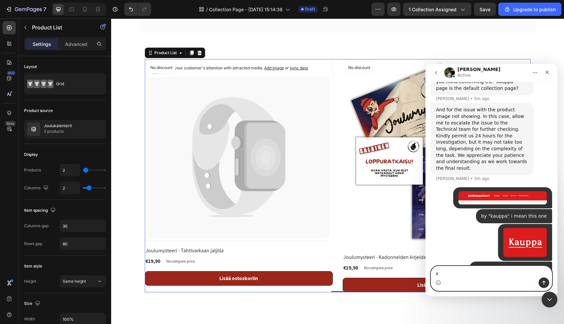
type textarea "x"
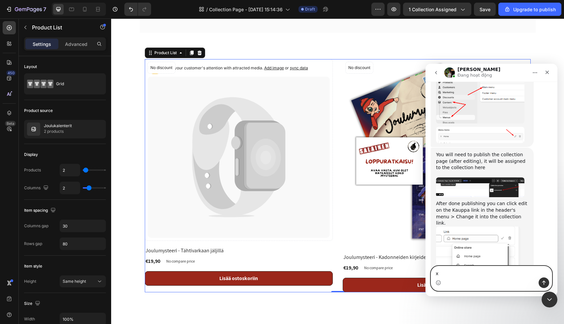
scroll to position [1803, 0]
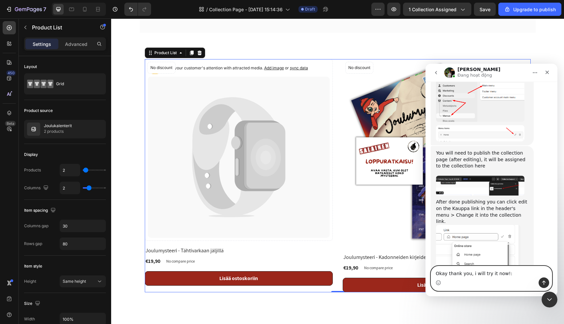
type textarea "Okay thank you, i will try it now!:)"
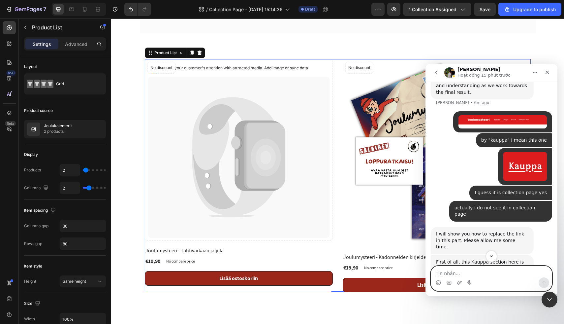
scroll to position [1597, 0]
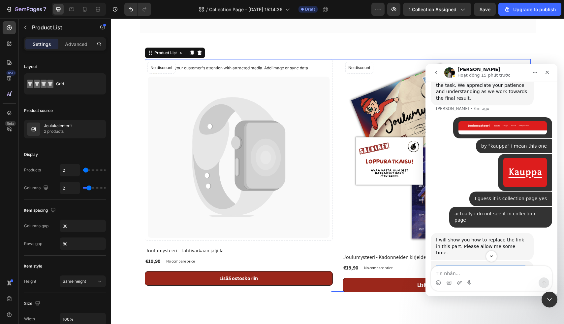
drag, startPoint x: 472, startPoint y: 174, endPoint x: 434, endPoint y: 164, distance: 39.1
click at [434, 261] on div "First of all, this Kauppa section here is the header's menu, which can be adjus…" at bounding box center [482, 306] width 103 height 90
drag, startPoint x: 472, startPoint y: 176, endPoint x: 434, endPoint y: 163, distance: 40.2
click at [434, 261] on div "First of all, this Kauppa section here is the header's menu, which can be adjus…" at bounding box center [482, 306] width 103 height 90
copy div "First of all, this Kauppa section here is the header's menu, which can be adjus…"
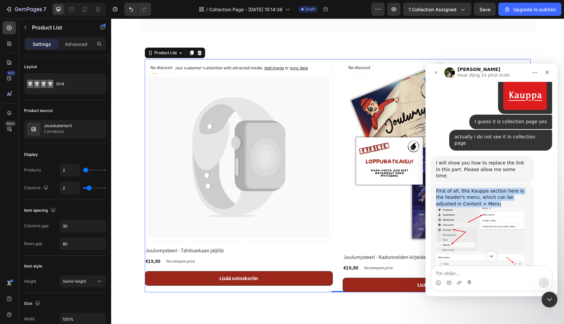
scroll to position [1678, 0]
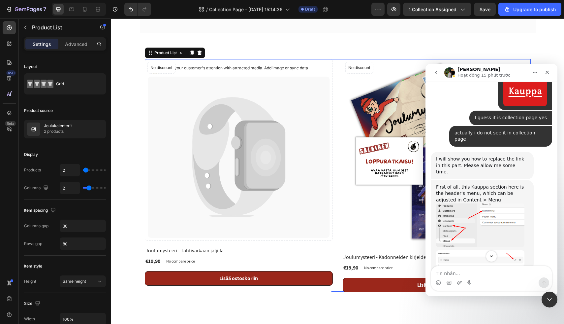
drag, startPoint x: 473, startPoint y: 187, endPoint x: 432, endPoint y: 174, distance: 42.7
copy div "You will need to publish the collection page (after editing), it will be assign…"
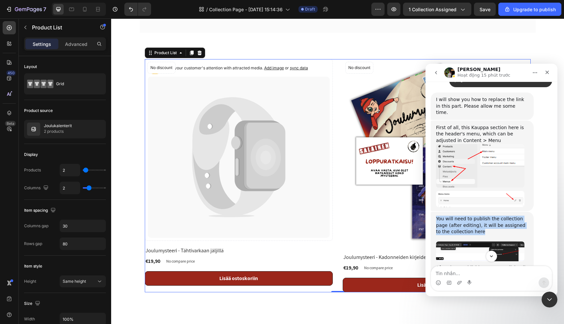
scroll to position [1740, 0]
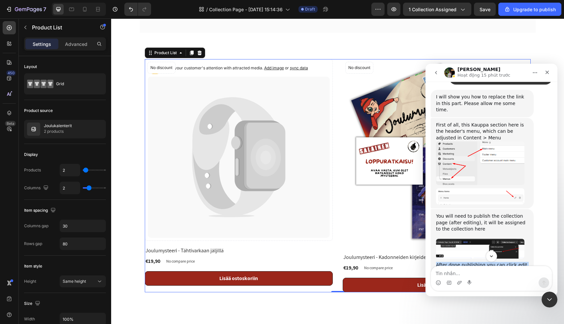
drag, startPoint x: 512, startPoint y: 172, endPoint x: 437, endPoint y: 160, distance: 76.6
click at [437, 262] on div "After done publishing you can click edit on the Kauppa link in the header's men…" at bounding box center [482, 275] width 92 height 26
copy div "After done publishing you can click edit on the Kauppa link in the header's men…"
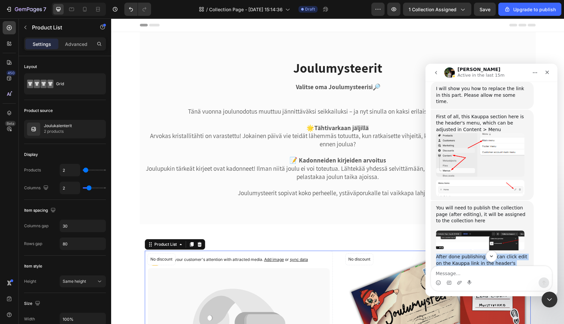
scroll to position [1775, 0]
click at [485, 229] on img "Jeremy says…" at bounding box center [480, 239] width 88 height 20
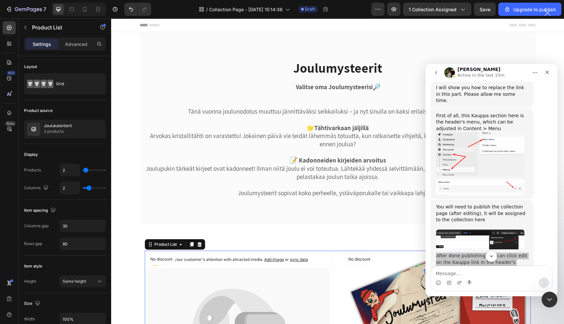
scroll to position [0, 0]
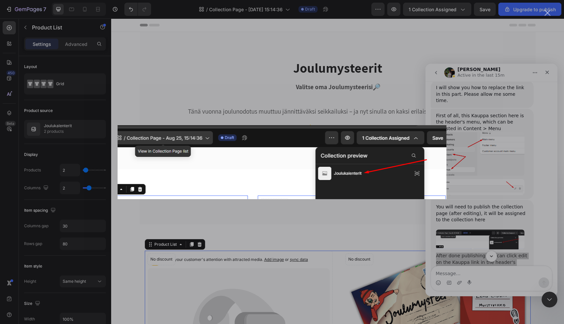
click at [500, 208] on div "Intercom messenger" at bounding box center [282, 162] width 564 height 324
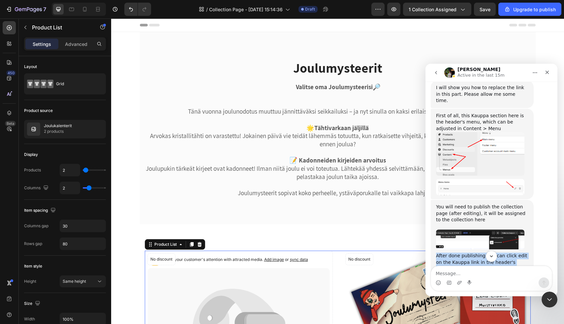
click at [500, 279] on img "Jeremy says…" at bounding box center [478, 323] width 85 height 88
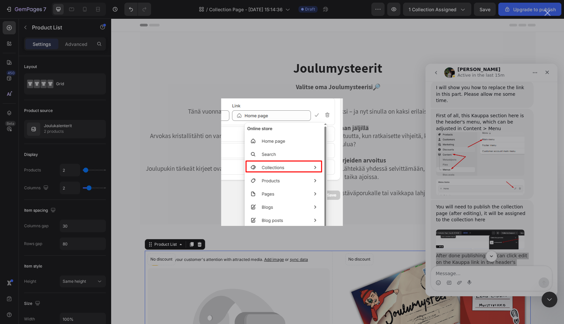
click at [500, 208] on div "Intercom messenger" at bounding box center [282, 162] width 564 height 324
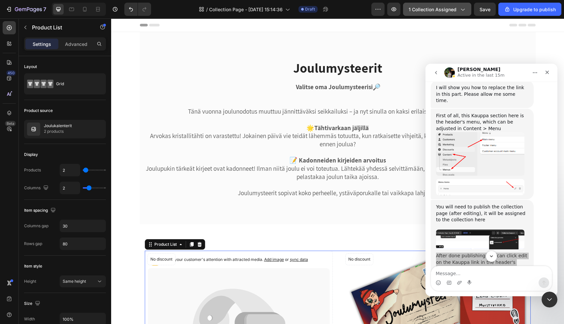
click at [461, 12] on icon "button" at bounding box center [462, 9] width 7 height 7
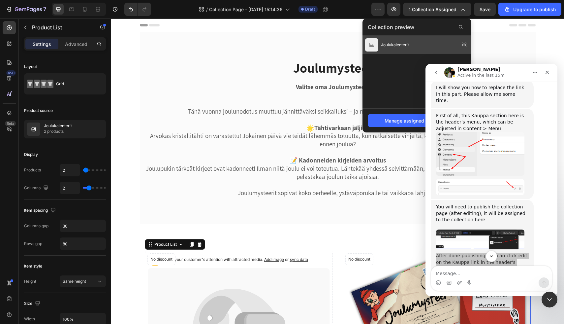
click at [447, 42] on div "Joulukalenterit" at bounding box center [417, 45] width 109 height 18
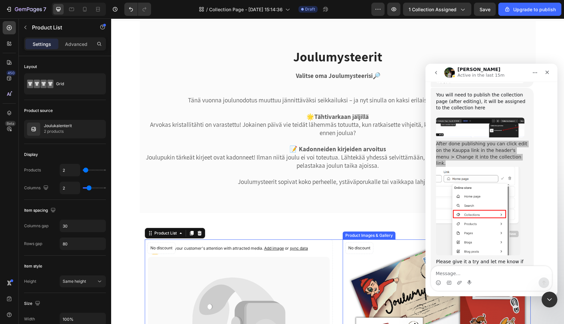
scroll to position [12, 0]
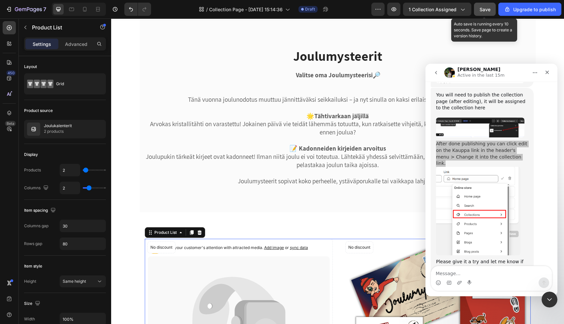
click at [484, 10] on span "Save" at bounding box center [485, 10] width 11 height 6
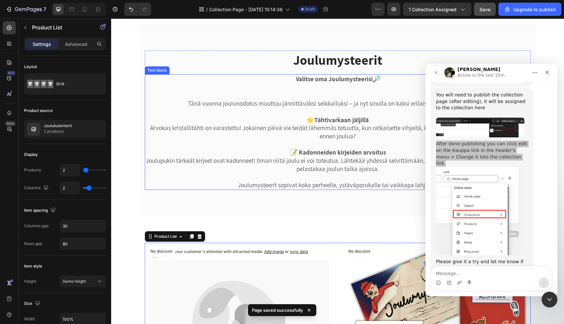
scroll to position [10, 0]
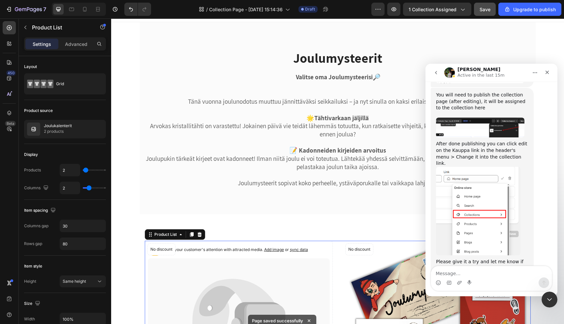
click at [450, 272] on textarea "Message…" at bounding box center [491, 271] width 121 height 11
type textarea "T"
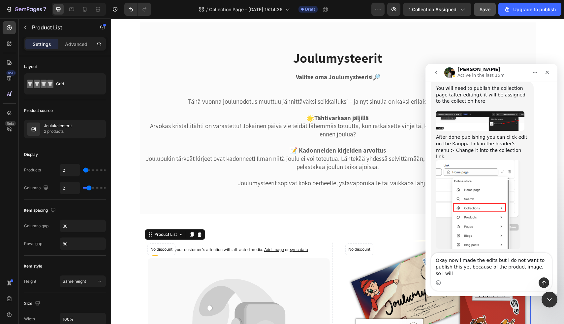
scroll to position [1900, 0]
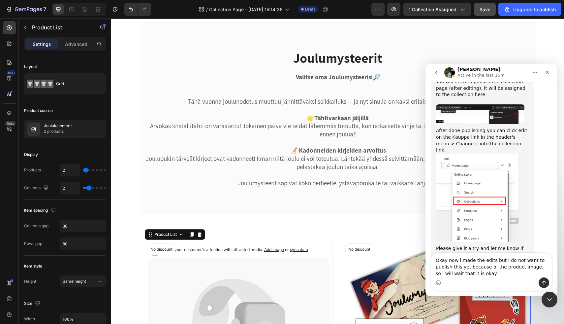
type textarea "Okay now i made the edits but i do not want to publish this yet because of the …"
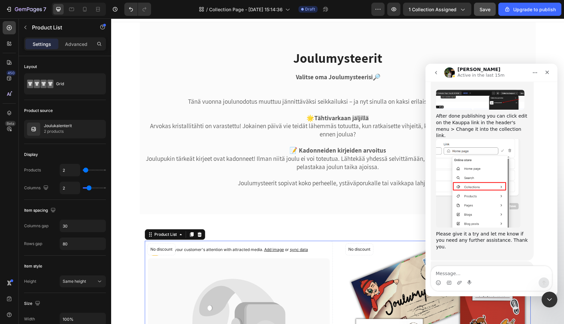
scroll to position [1920, 0]
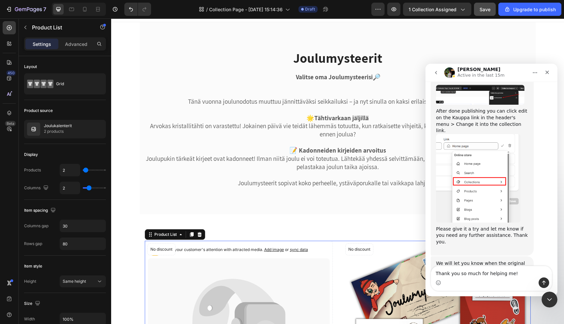
type textarea "Thank you so much for helping me!!"
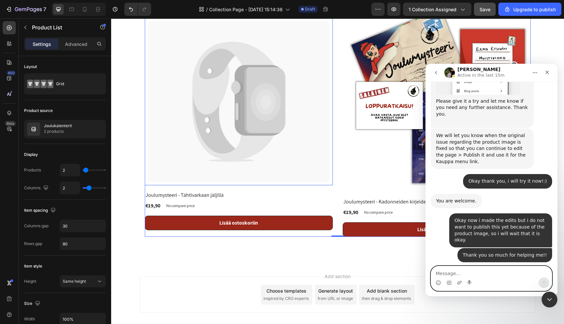
scroll to position [2082, 0]
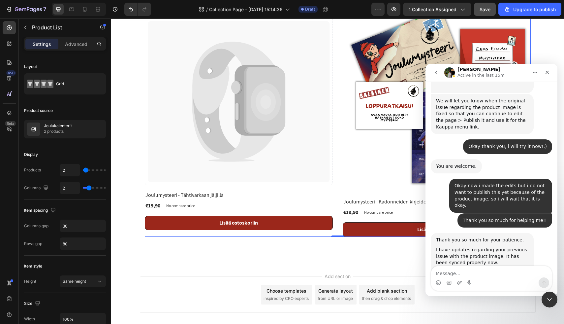
click at [457, 276] on img "Jeremy says…" at bounding box center [480, 298] width 88 height 44
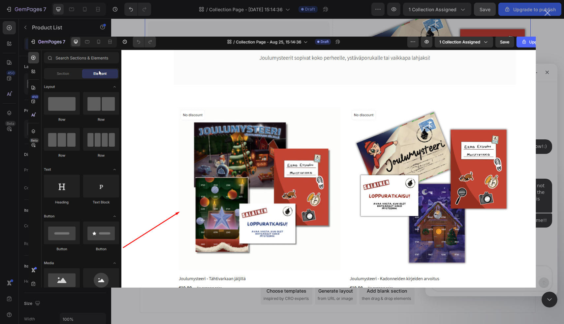
scroll to position [0, 0]
click at [548, 43] on div "Intercom messenger" at bounding box center [282, 162] width 564 height 324
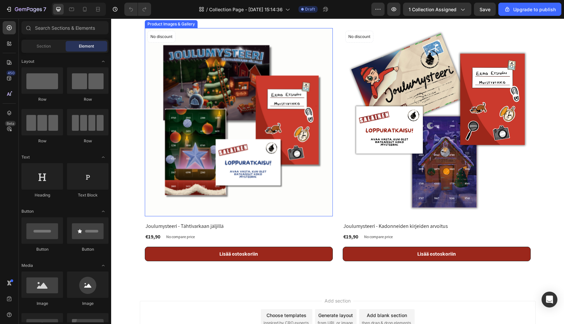
scroll to position [224, 0]
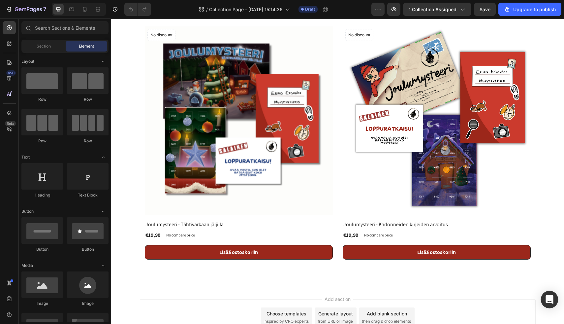
click at [550, 303] on div "Open Intercom Messenger" at bounding box center [549, 299] width 17 height 17
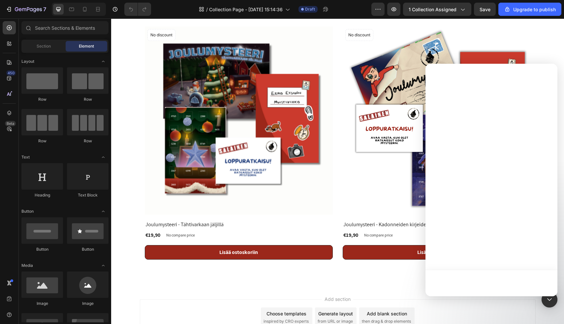
scroll to position [0, 0]
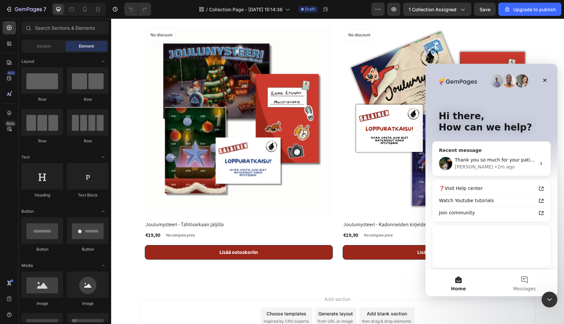
click at [504, 153] on div "Thank you so much for your patience. I have updates regarding your previous iss…" at bounding box center [492, 163] width 118 height 24
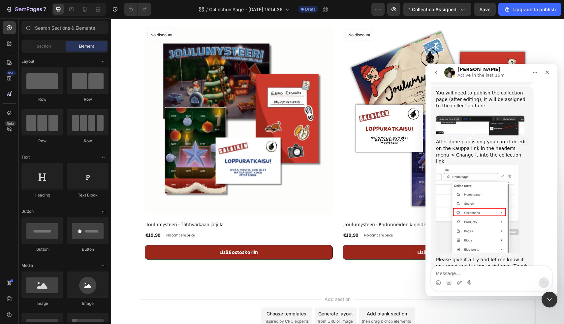
scroll to position [2069, 0]
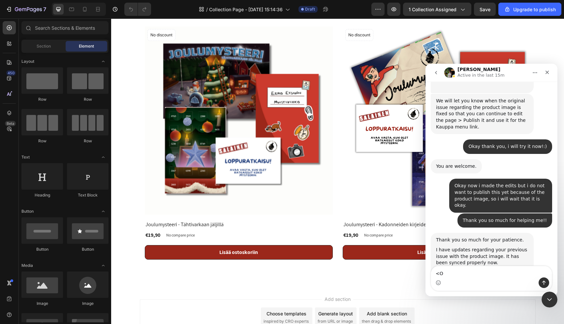
type textarea "<"
type textarea "Oh great, thank you!:)"
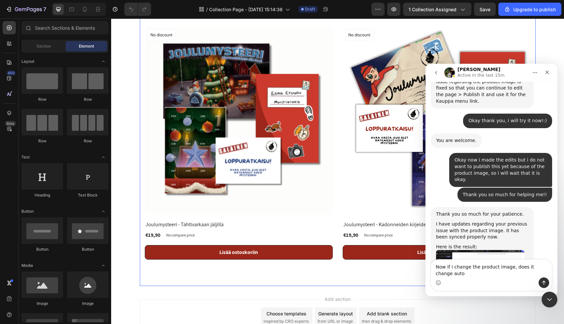
scroll to position [2095, 0]
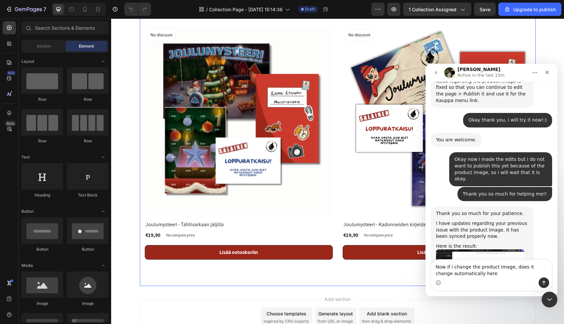
type textarea "Now if i change the product image, does it change automatically here?"
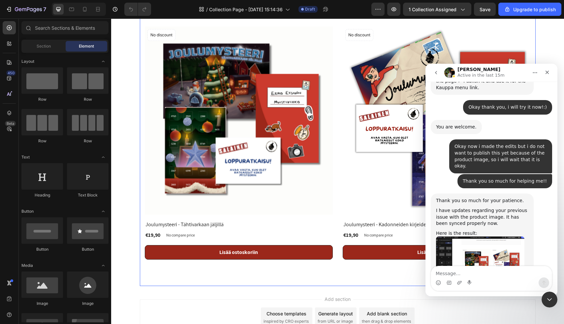
scroll to position [2110, 0]
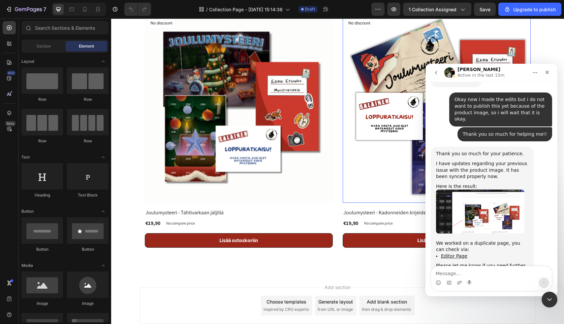
scroll to position [2156, 0]
drag, startPoint x: 505, startPoint y: 222, endPoint x: 432, endPoint y: 219, distance: 73.0
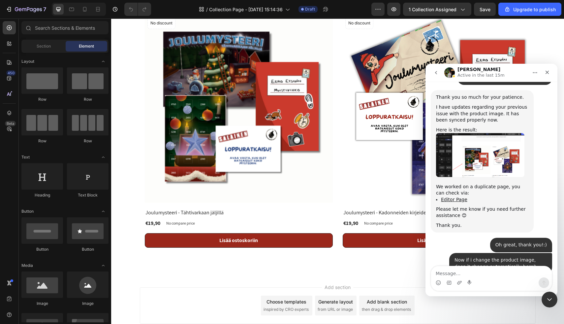
scroll to position [2229, 0]
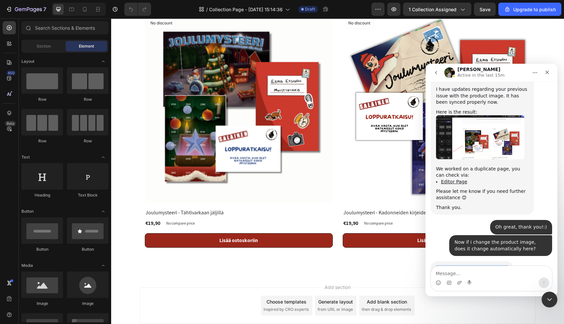
copy div "Yes, it will. Please rest assured."
click at [445, 274] on textarea "Message…" at bounding box center [491, 271] width 121 height 11
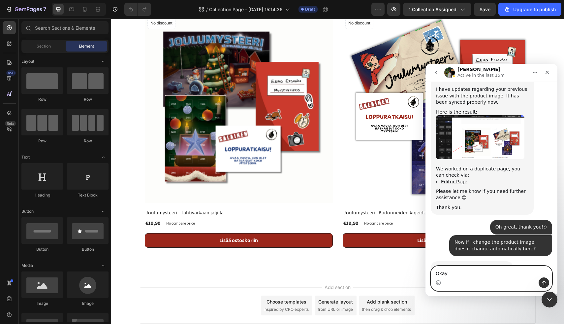
type textarea "Okay!"
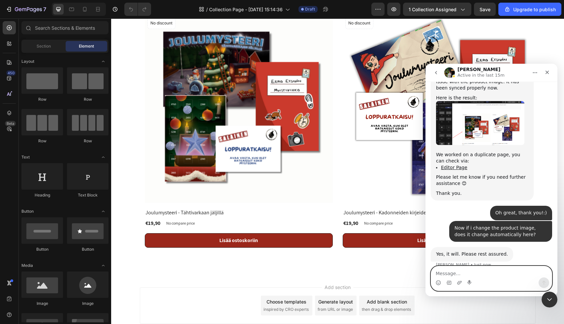
scroll to position [2249, 0]
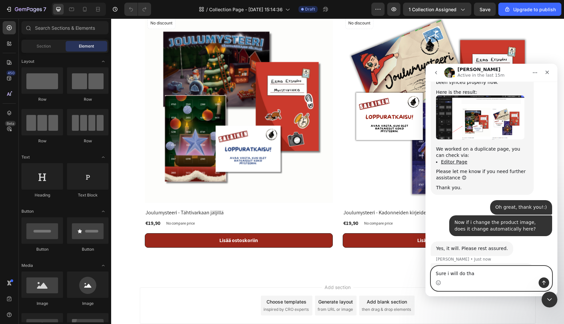
type textarea "Sure i will do that"
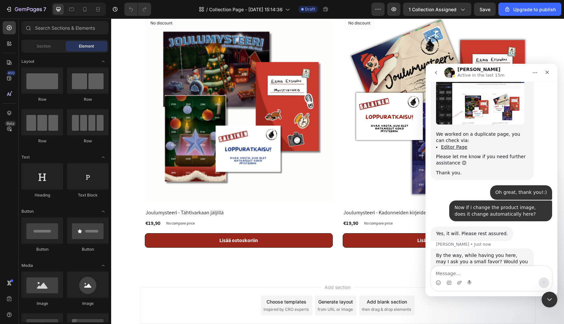
click at [473, 288] on link "https://apps.shopify.com/gempages#modal-show=ReviewListingModal" at bounding box center [479, 294] width 87 height 12
click at [487, 288] on link "https://apps.shopify.com/gempages#modal-show=ReviewListingModal" at bounding box center [479, 294] width 87 height 12
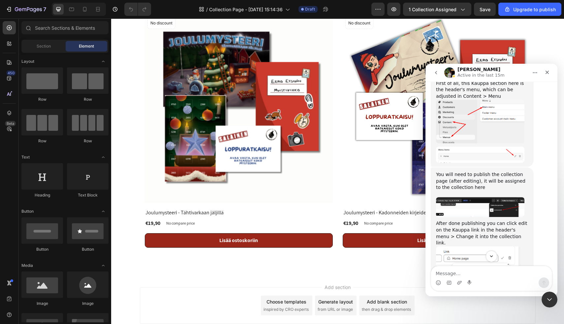
scroll to position [1795, 0]
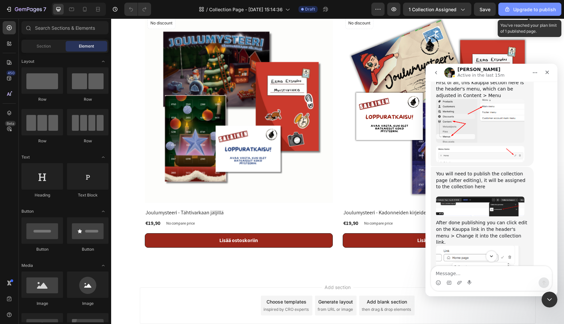
click at [516, 10] on div "Upgrade to publish" at bounding box center [530, 9] width 52 height 7
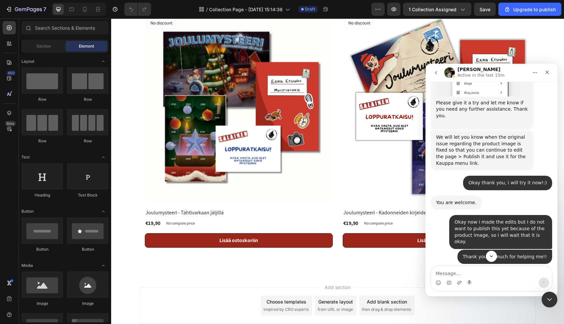
scroll to position [2264, 0]
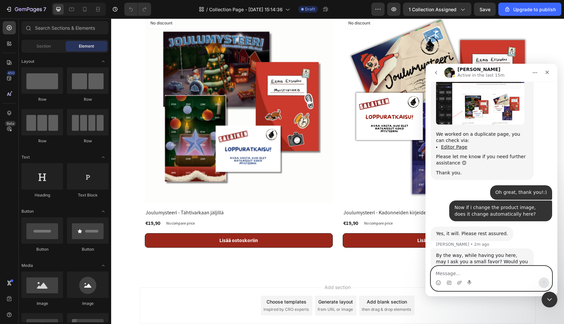
click at [441, 270] on textarea "Message…" at bounding box center [491, 271] width 121 height 11
type textarea "Thank you so much for helping me!:)"
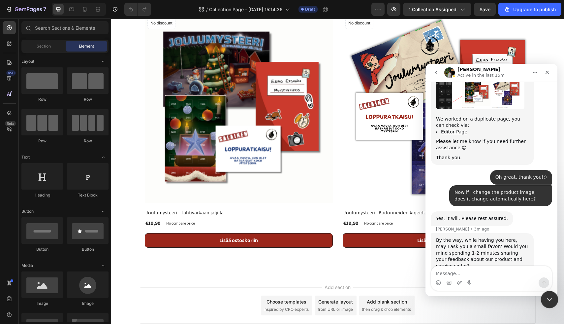
click at [552, 300] on icon "Close Intercom Messenger" at bounding box center [549, 298] width 8 height 8
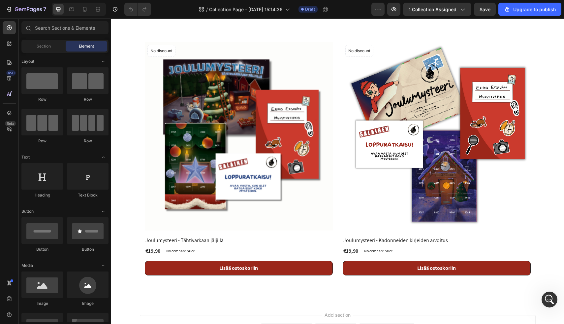
scroll to position [148, 0]
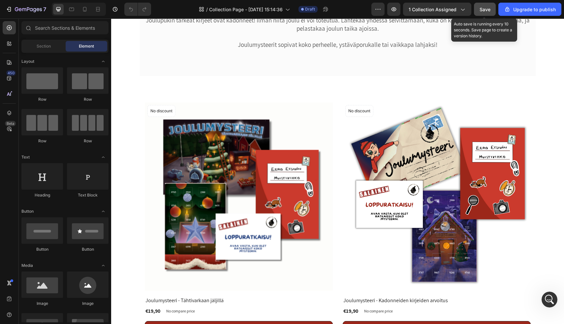
click at [489, 5] on button "Save" at bounding box center [485, 9] width 22 height 13
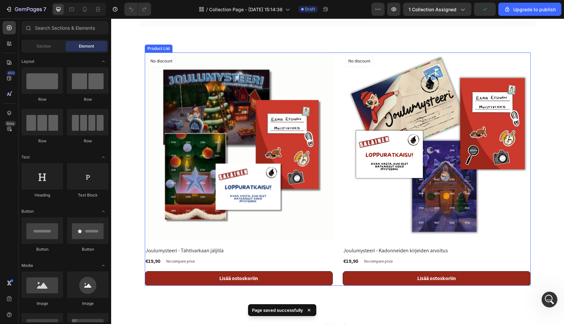
scroll to position [0, 0]
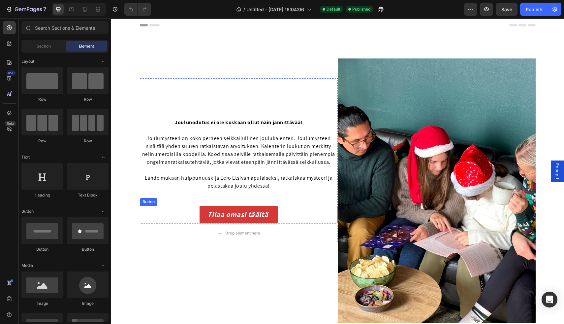
click at [295, 213] on div "Tilaa omasi täältä [PERSON_NAME]" at bounding box center [239, 214] width 198 height 17
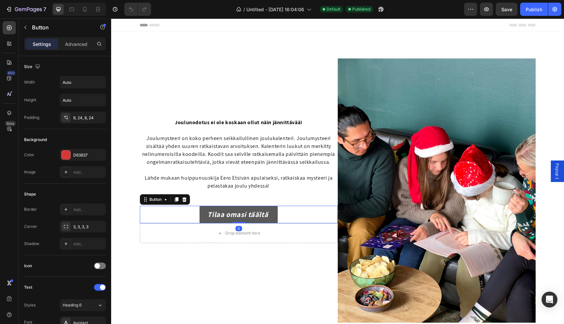
click at [273, 219] on link "Tilaa omasi täältä" at bounding box center [239, 214] width 78 height 17
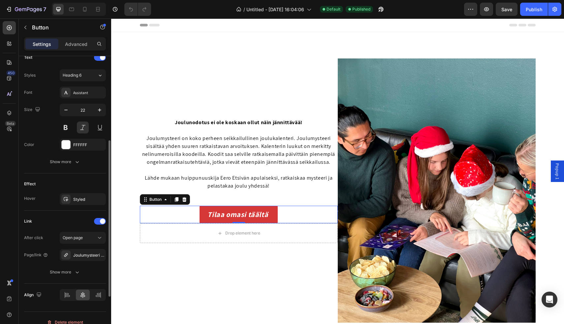
scroll to position [238, 0]
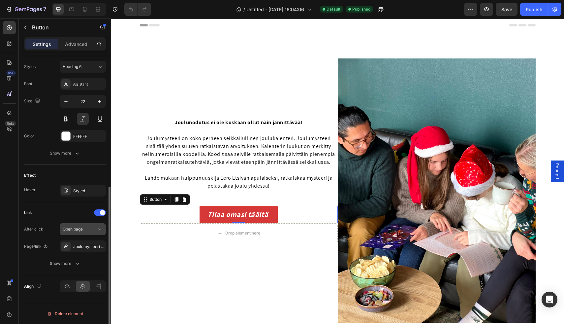
click at [96, 231] on icon at bounding box center [99, 229] width 7 height 7
click at [100, 247] on icon "button" at bounding box center [99, 246] width 3 height 3
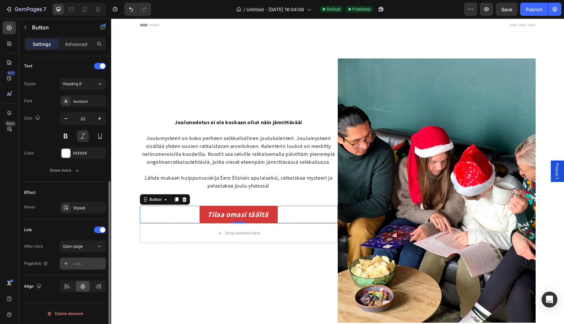
scroll to position [221, 0]
click at [87, 261] on div "Add..." at bounding box center [88, 264] width 31 height 6
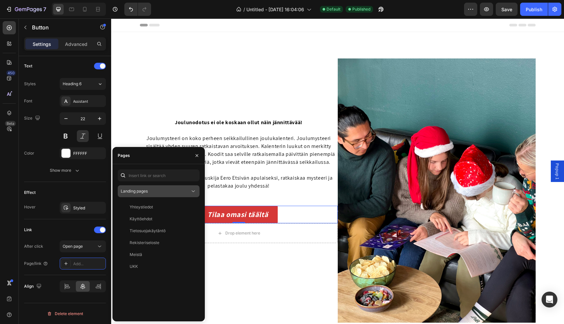
click at [189, 188] on div "Landing pages" at bounding box center [155, 191] width 69 height 6
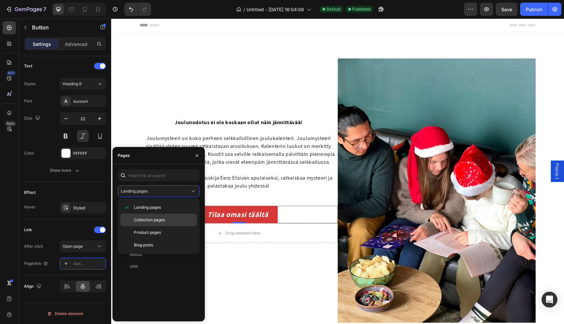
click at [174, 221] on p "Collection pages" at bounding box center [164, 220] width 60 height 6
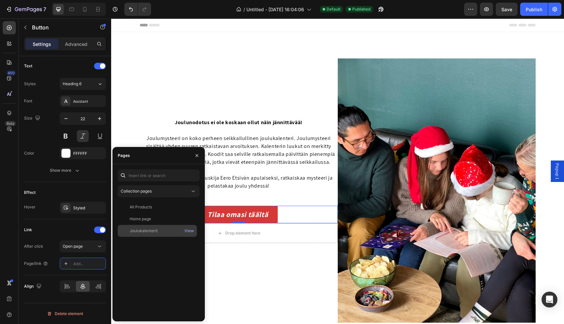
click at [157, 230] on div "Joulukalenterit" at bounding box center [157, 231] width 74 height 6
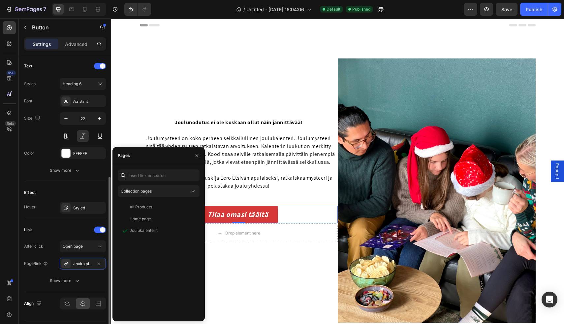
scroll to position [228, 0]
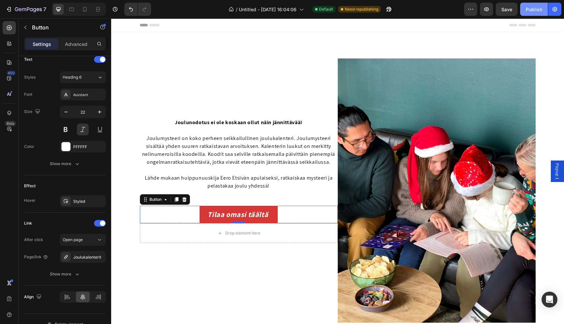
click at [526, 14] on button "Publish" at bounding box center [535, 9] width 28 height 13
